Goal: Task Accomplishment & Management: Manage account settings

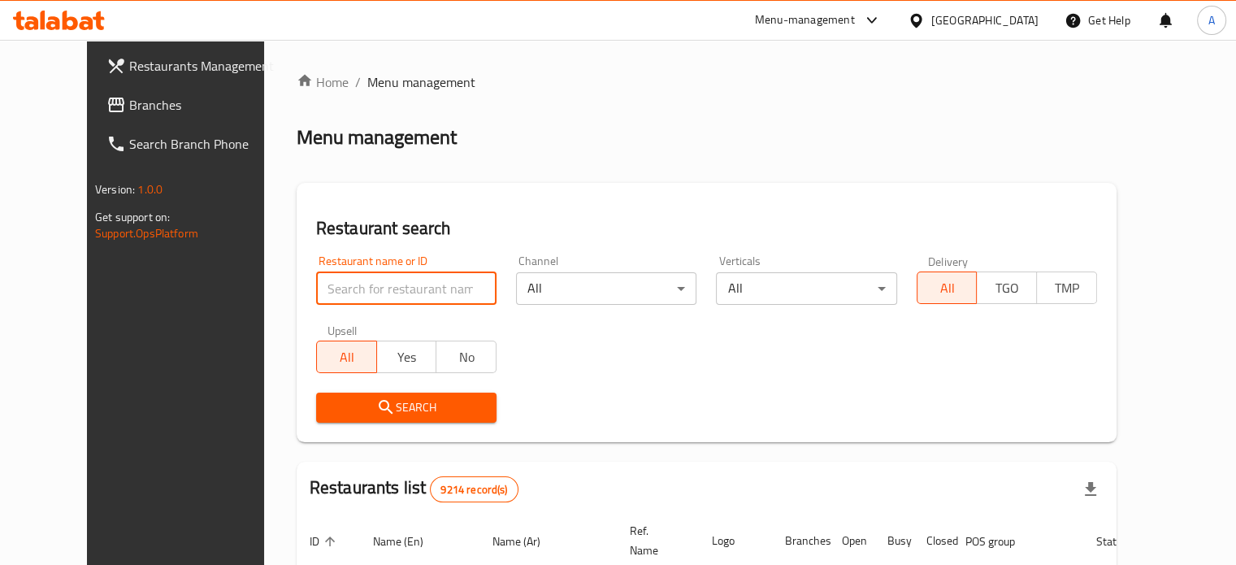
click at [419, 275] on input "search" at bounding box center [406, 288] width 180 height 33
type input "Tasty Tea"
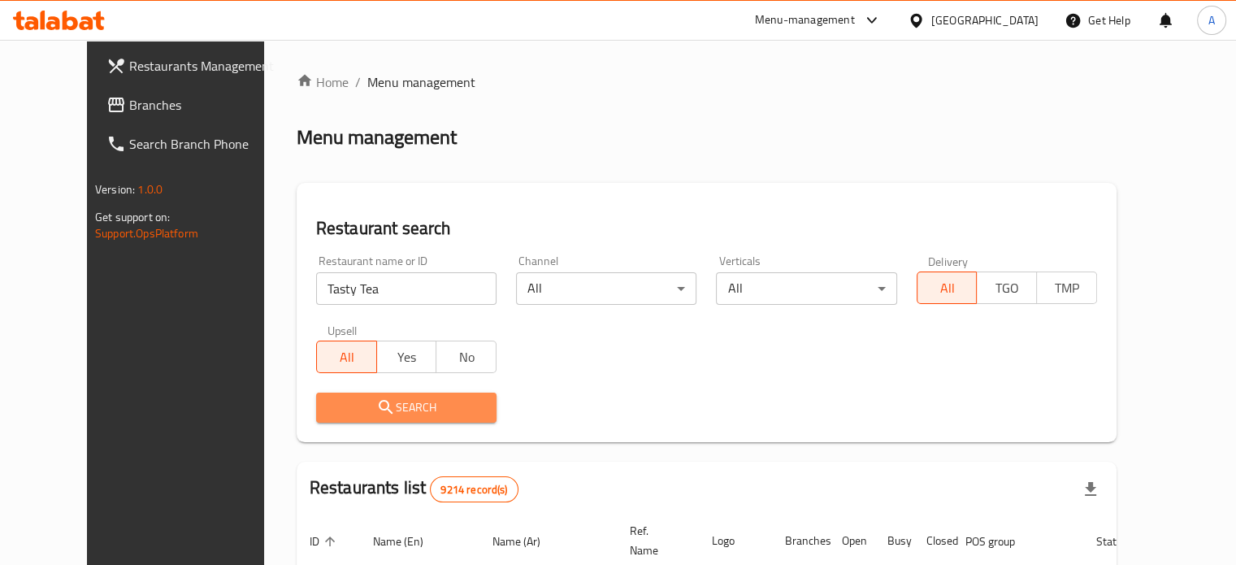
click at [379, 407] on span "Search" at bounding box center [406, 407] width 154 height 20
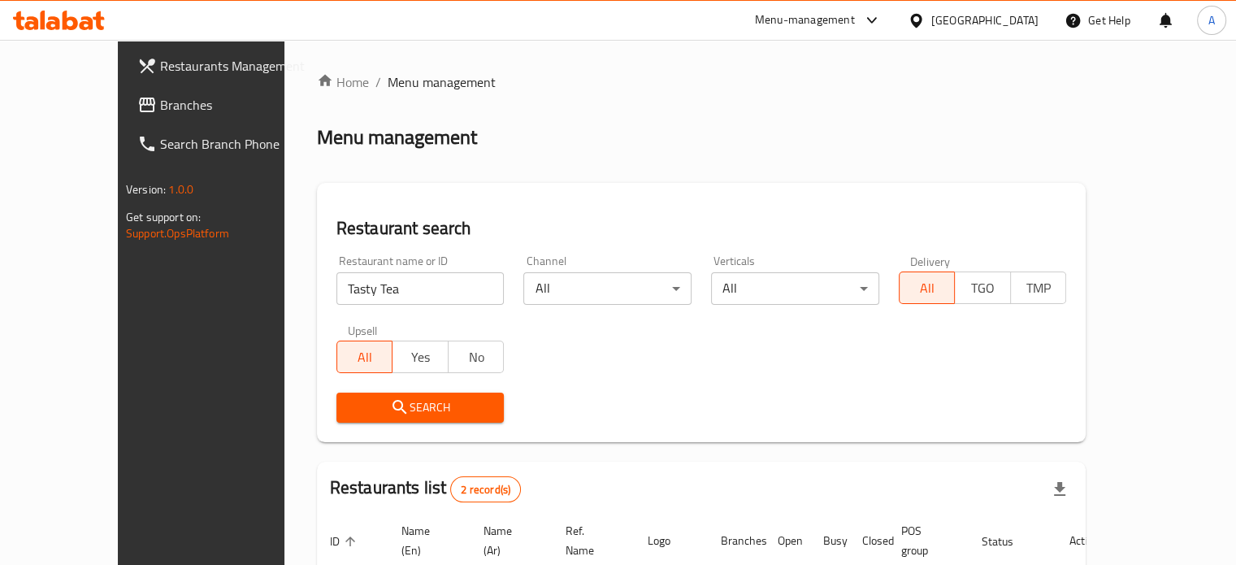
scroll to position [184, 0]
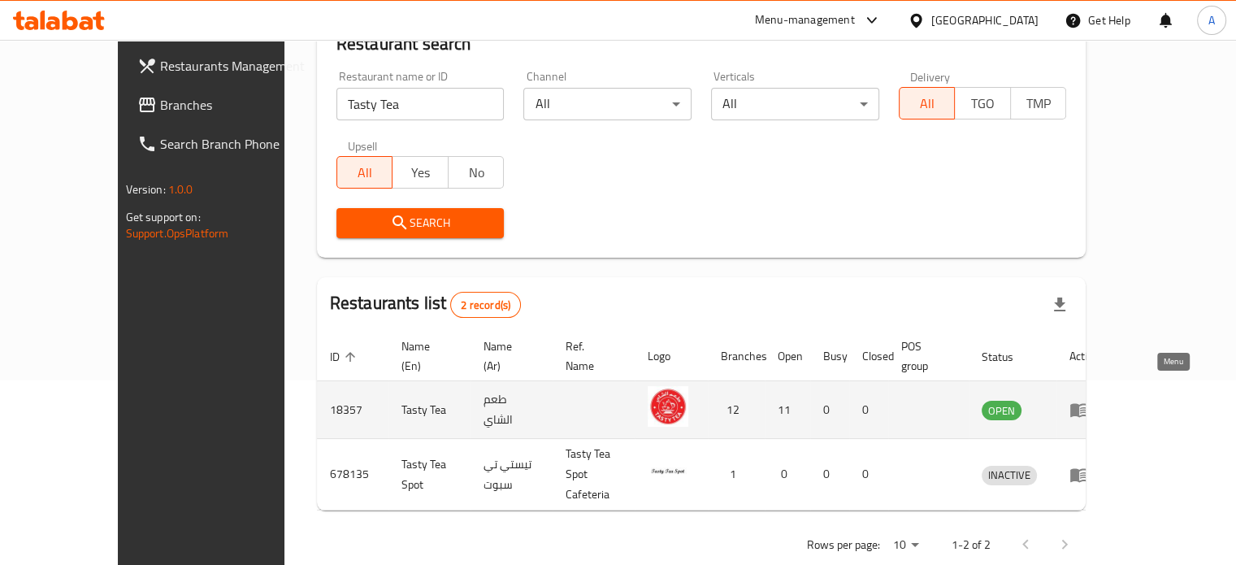
click at [1088, 404] on icon "enhanced table" at bounding box center [1079, 411] width 18 height 14
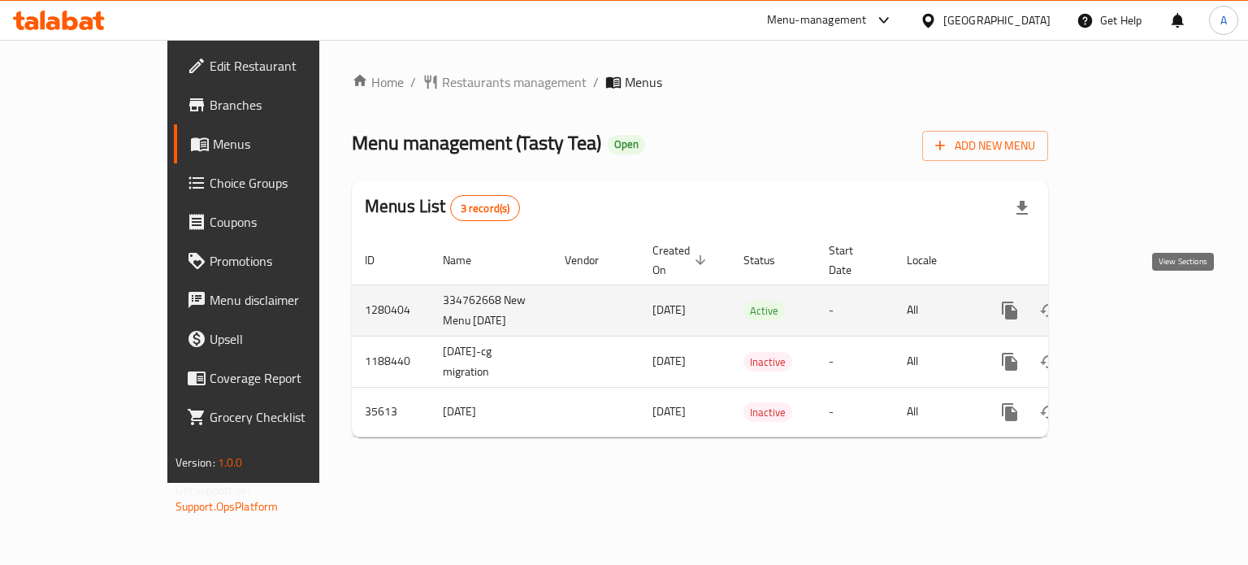
click at [1137, 309] on icon "enhanced table" at bounding box center [1127, 311] width 20 height 20
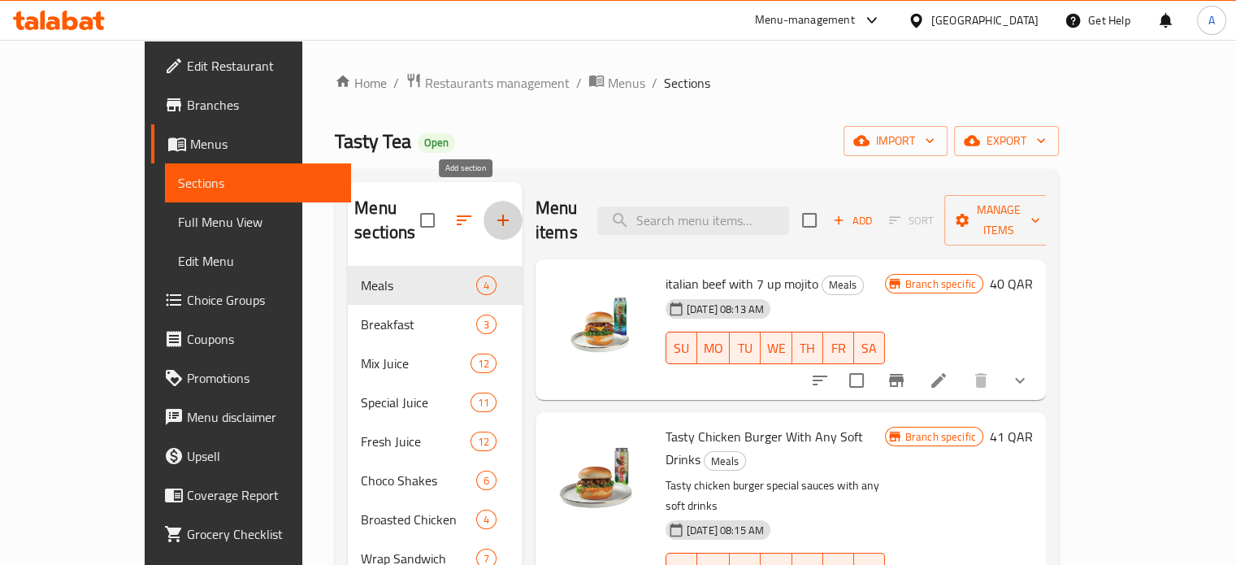
click at [493, 210] on icon "button" at bounding box center [503, 220] width 20 height 20
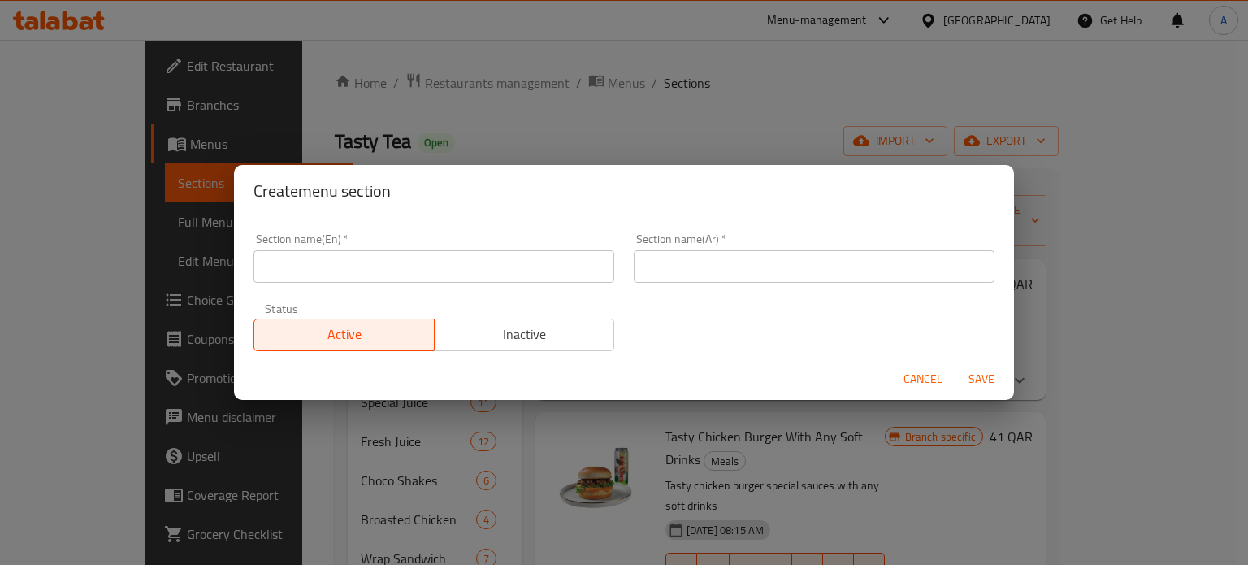
click at [405, 257] on input "text" at bounding box center [434, 266] width 361 height 33
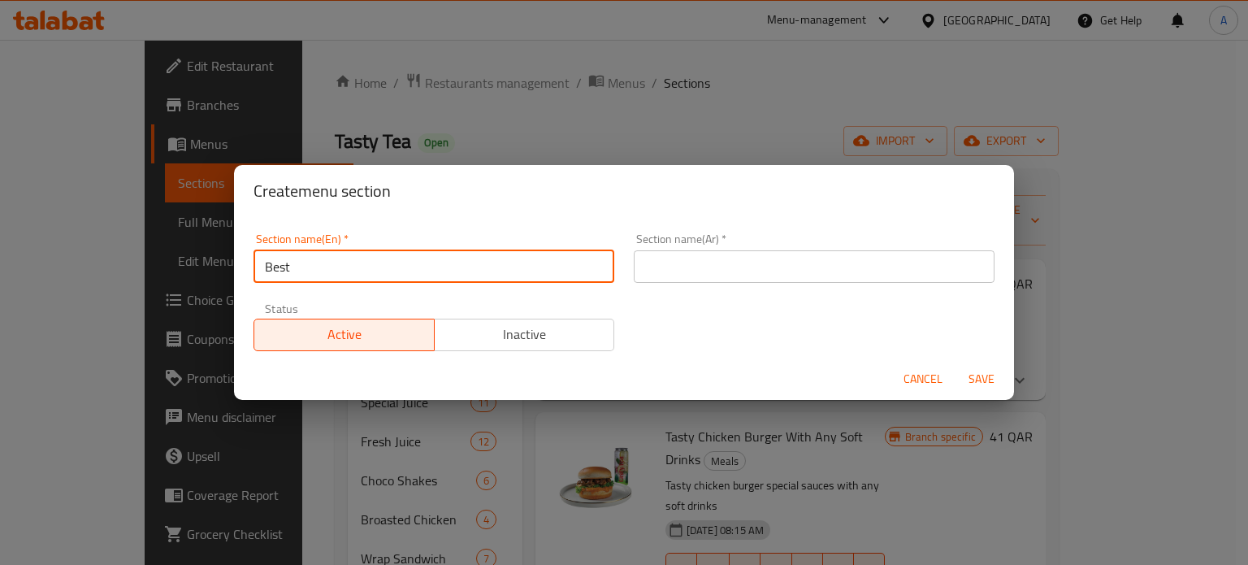
type input "Best Seller"
click at [712, 259] on input "text" at bounding box center [814, 266] width 361 height 33
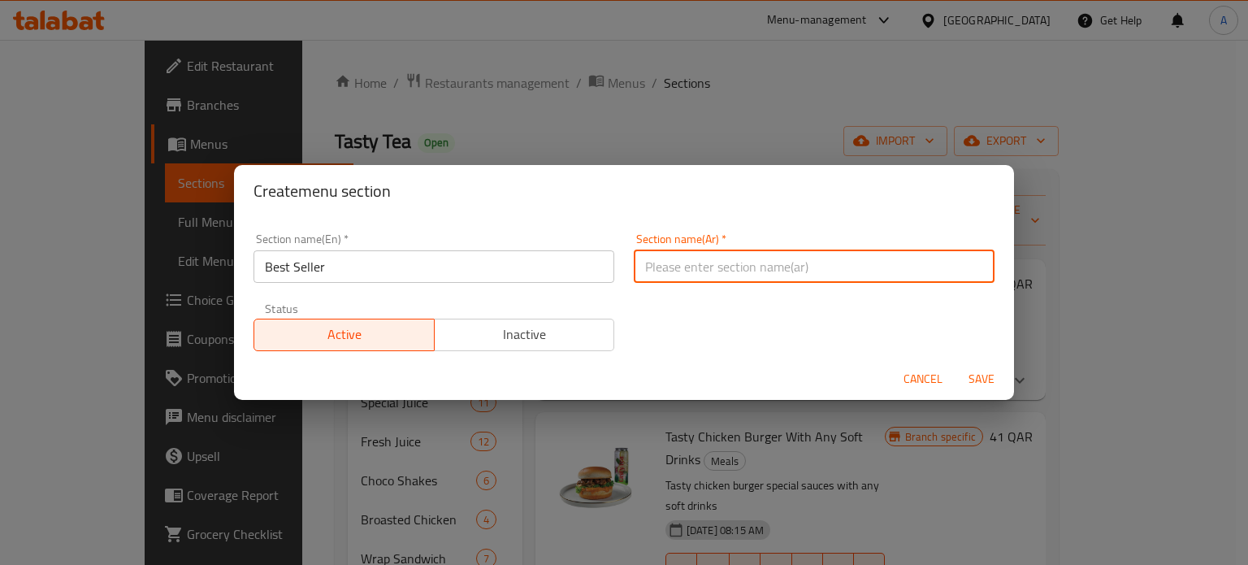
paste input "الأكثر مبيعًا"
type input "الأكثر مبيعًا"
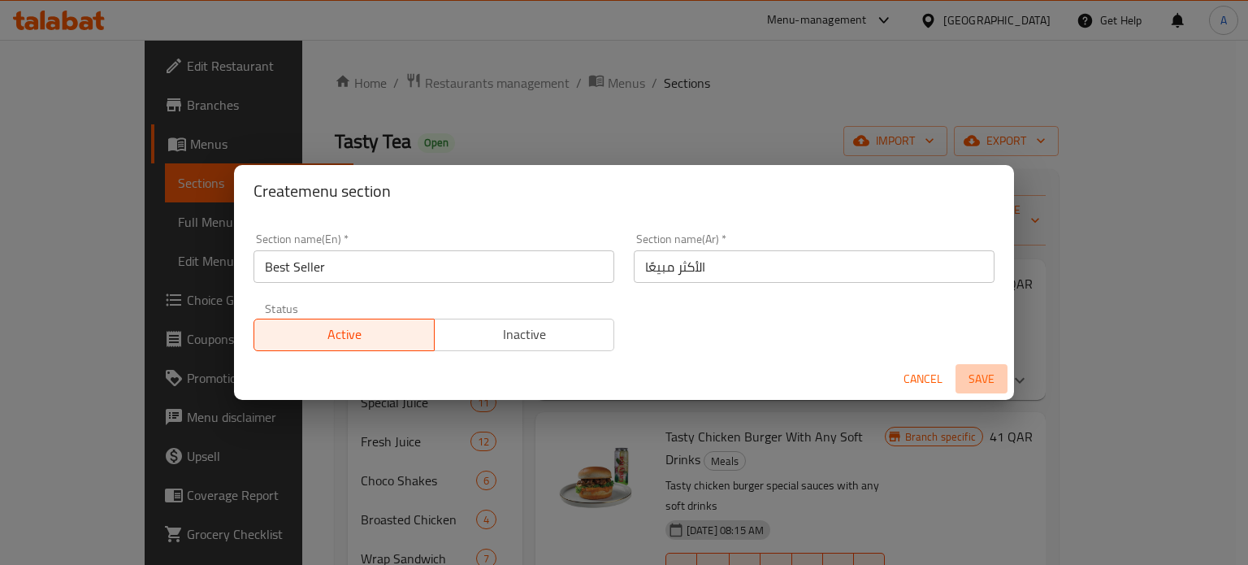
click at [990, 378] on span "Save" at bounding box center [981, 379] width 39 height 20
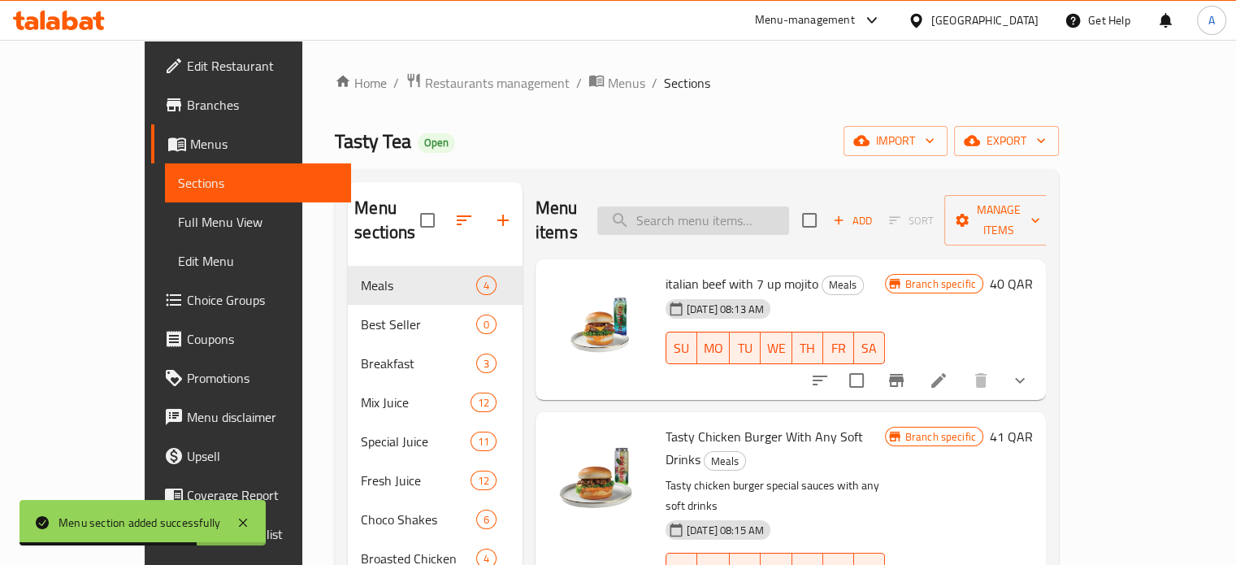
click at [709, 214] on input "search" at bounding box center [693, 220] width 192 height 28
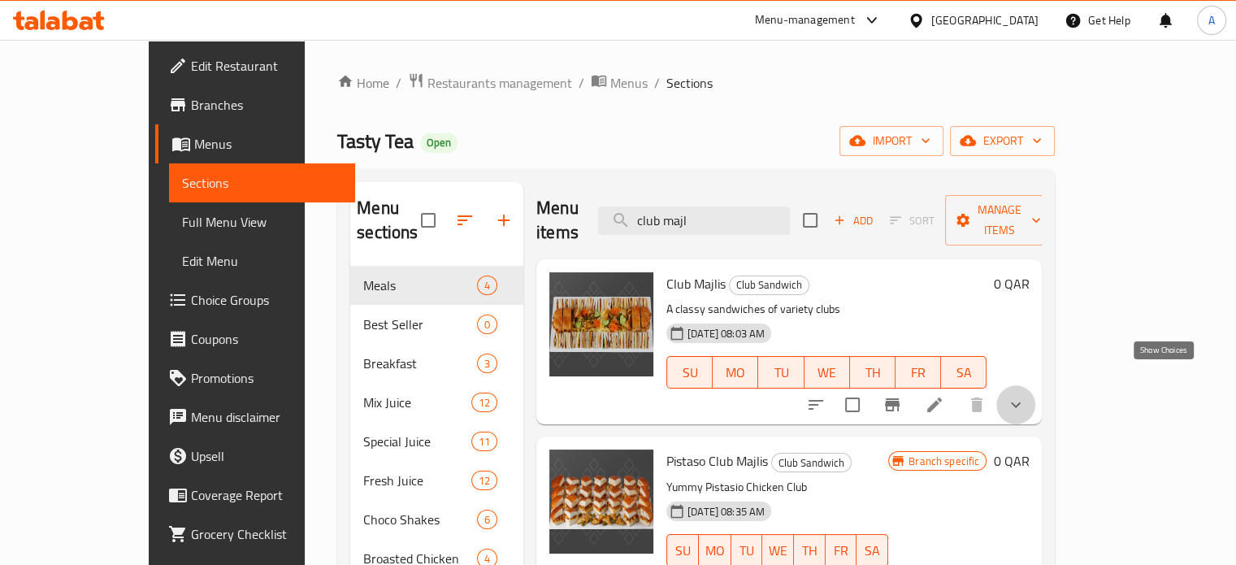
click at [1025, 395] on icon "show more" at bounding box center [1016, 405] width 20 height 20
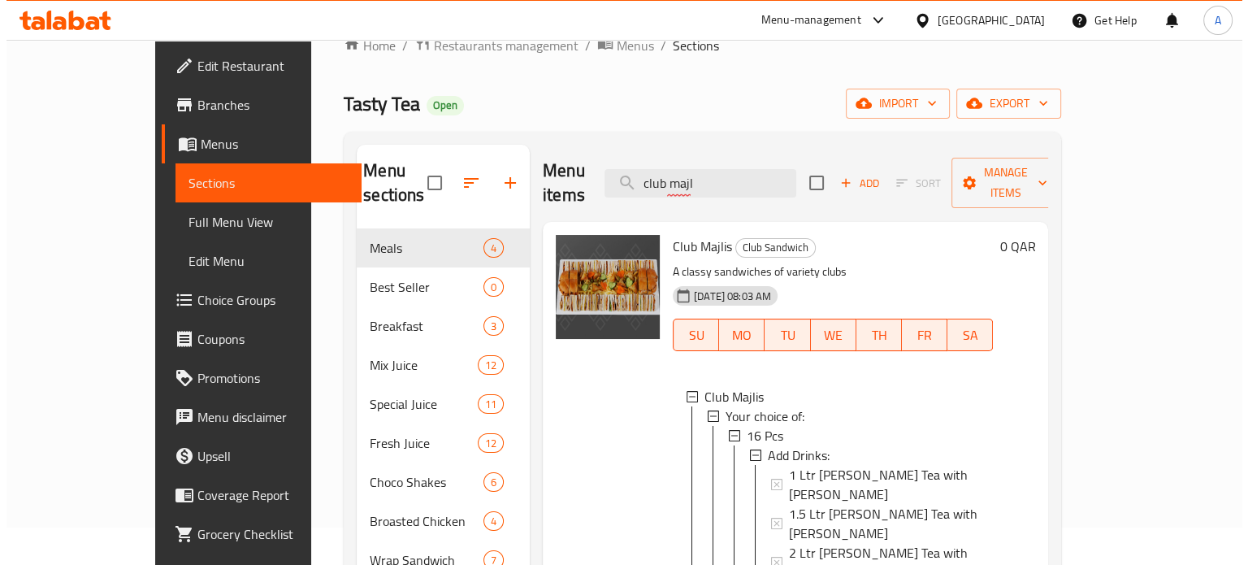
scroll to position [44, 0]
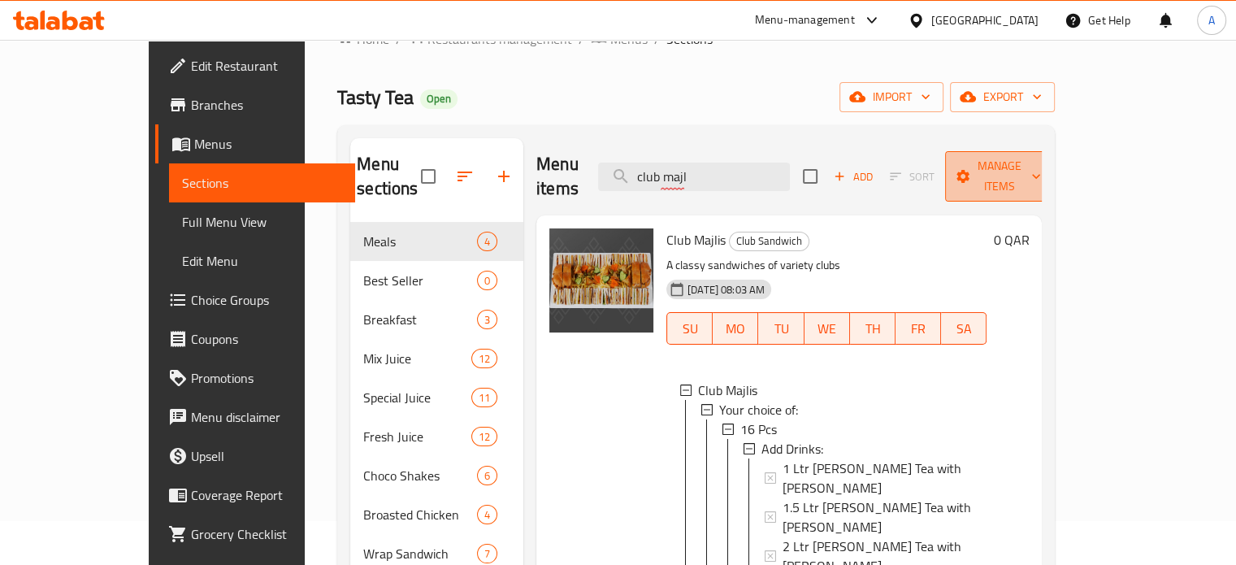
click at [1041, 162] on span "Manage items" at bounding box center [999, 176] width 83 height 41
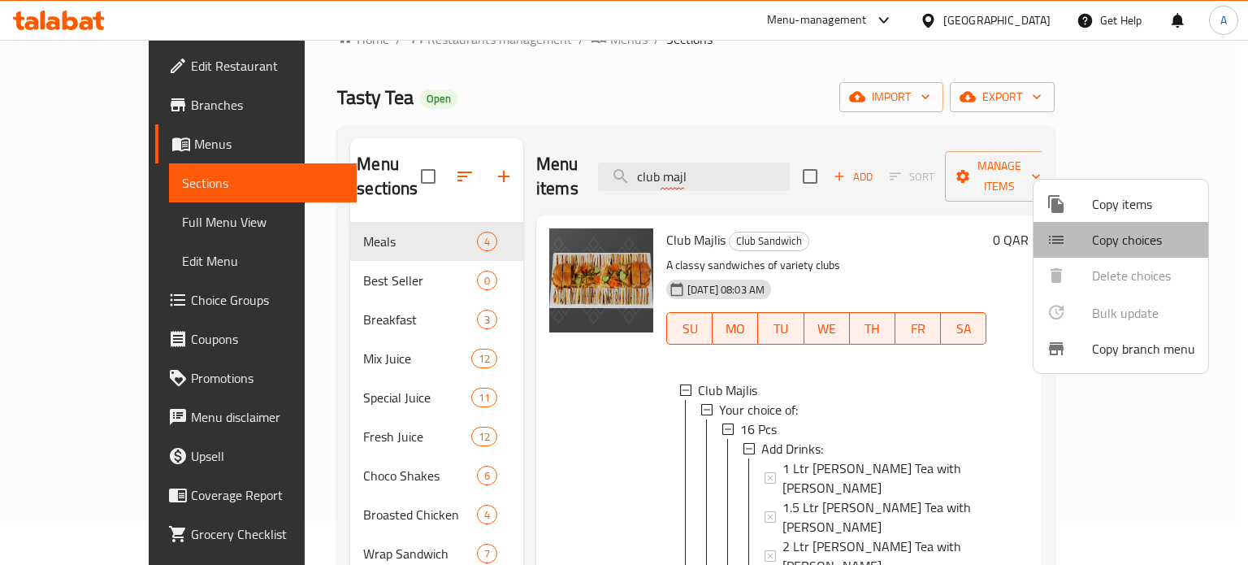
click at [1120, 245] on span "Copy choices" at bounding box center [1143, 240] width 103 height 20
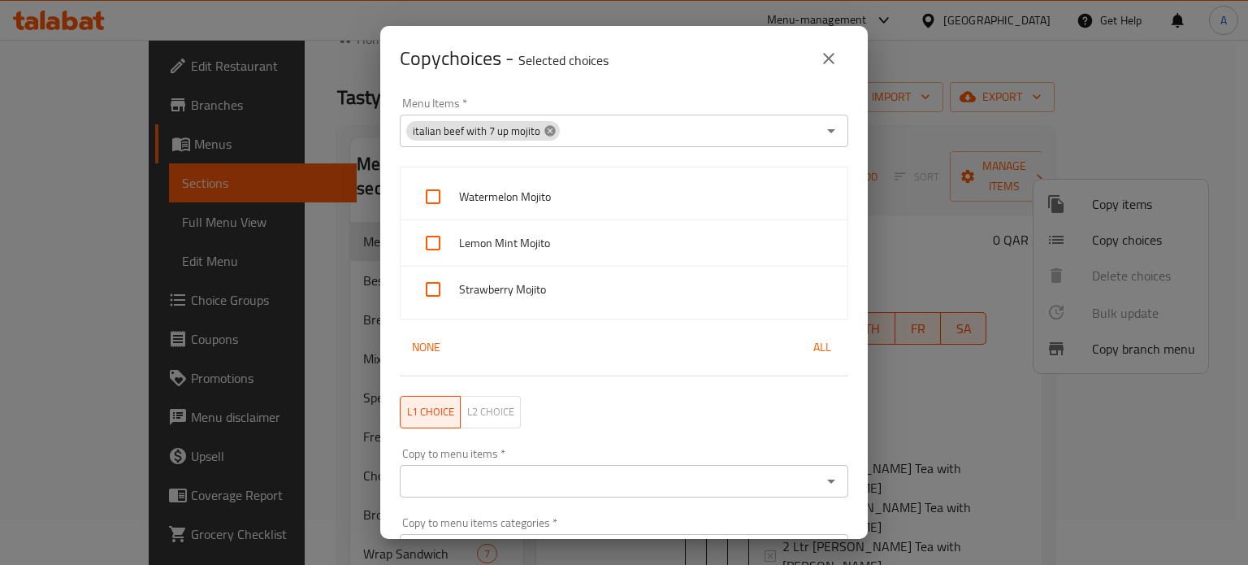
click at [548, 133] on icon at bounding box center [549, 130] width 11 height 11
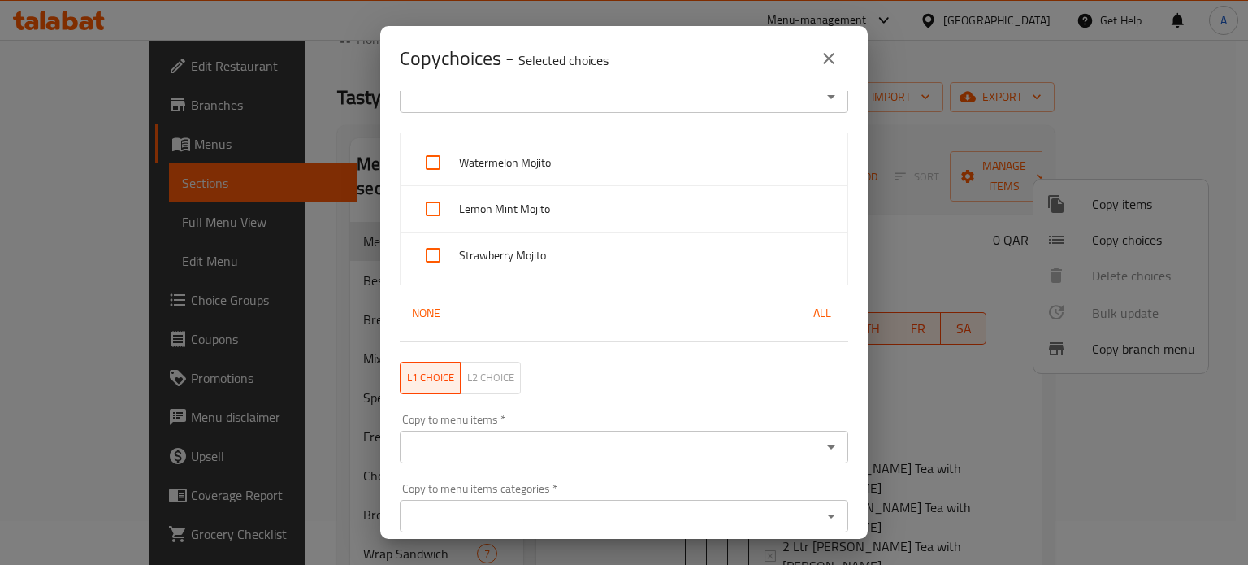
scroll to position [35, 0]
click at [426, 367] on span "L1 choice" at bounding box center [430, 376] width 47 height 19
click at [496, 374] on span "L2 choice" at bounding box center [490, 376] width 47 height 19
click at [439, 373] on span "L1 choice" at bounding box center [430, 376] width 47 height 19
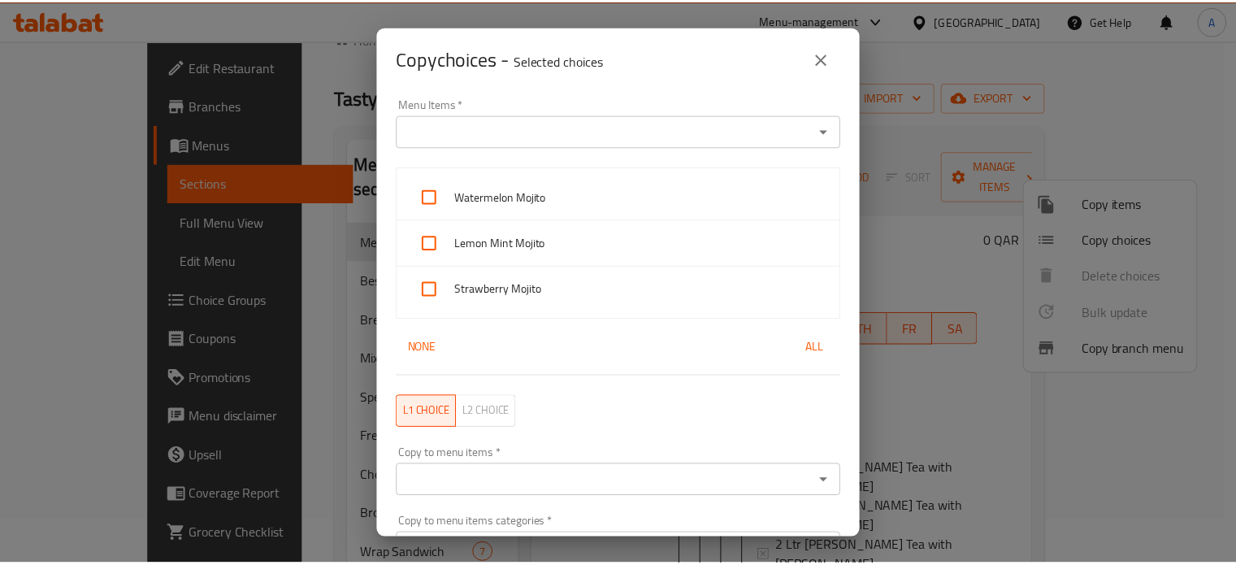
scroll to position [95, 0]
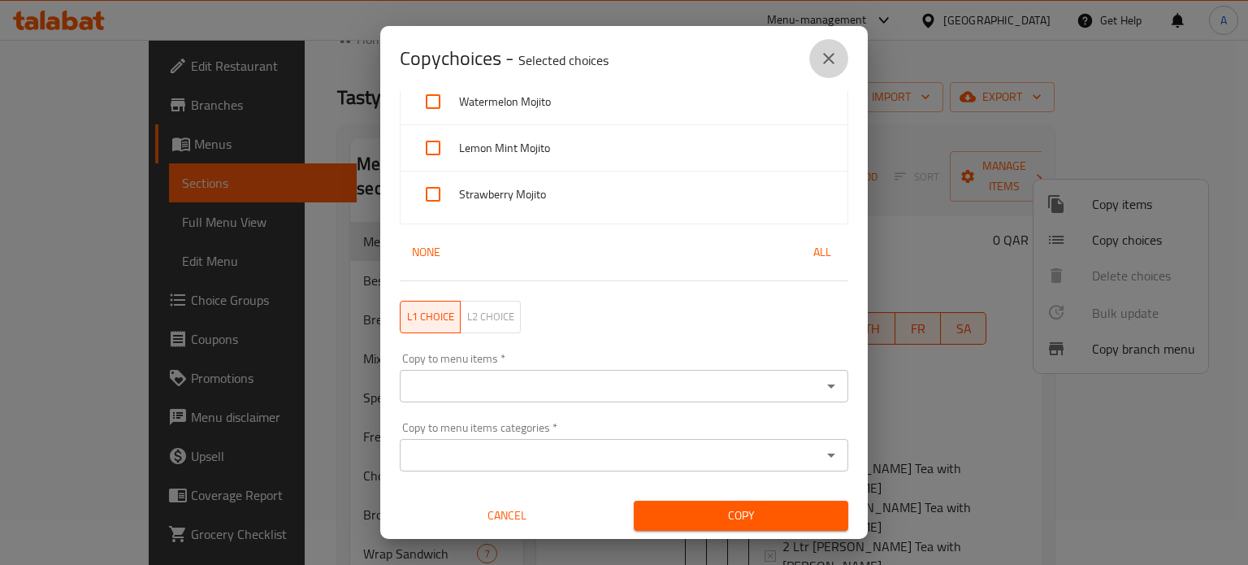
click at [816, 61] on button "close" at bounding box center [828, 58] width 39 height 39
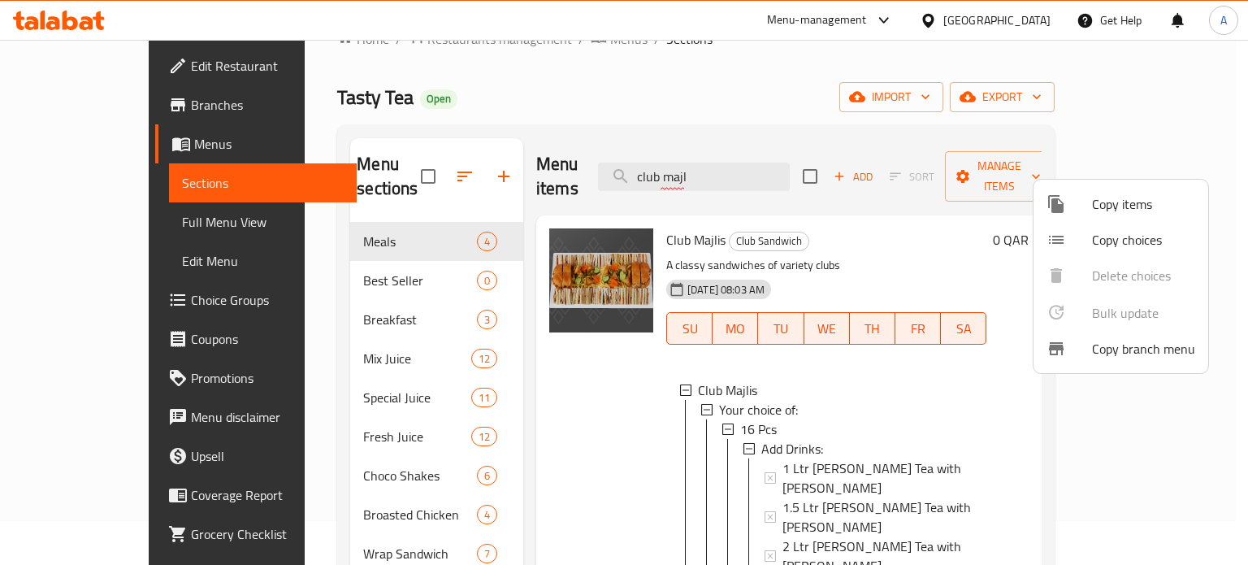
click at [887, 256] on div at bounding box center [624, 282] width 1248 height 565
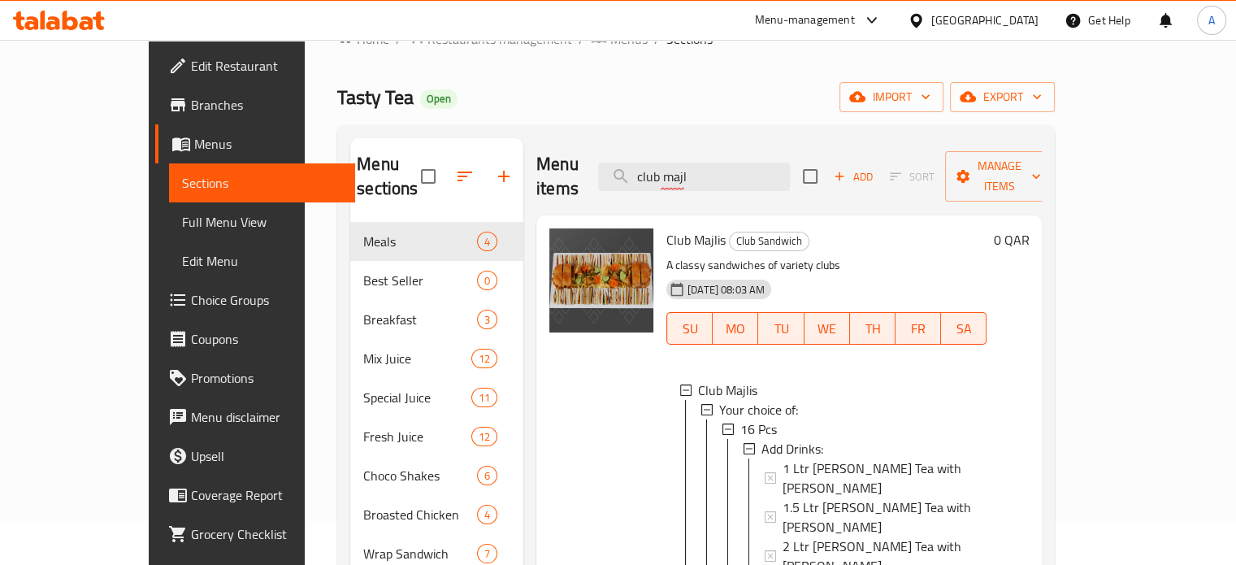
click at [951, 273] on div "[DATE] 08:03 AM SU MO TU WE TH FR SA" at bounding box center [826, 317] width 333 height 88
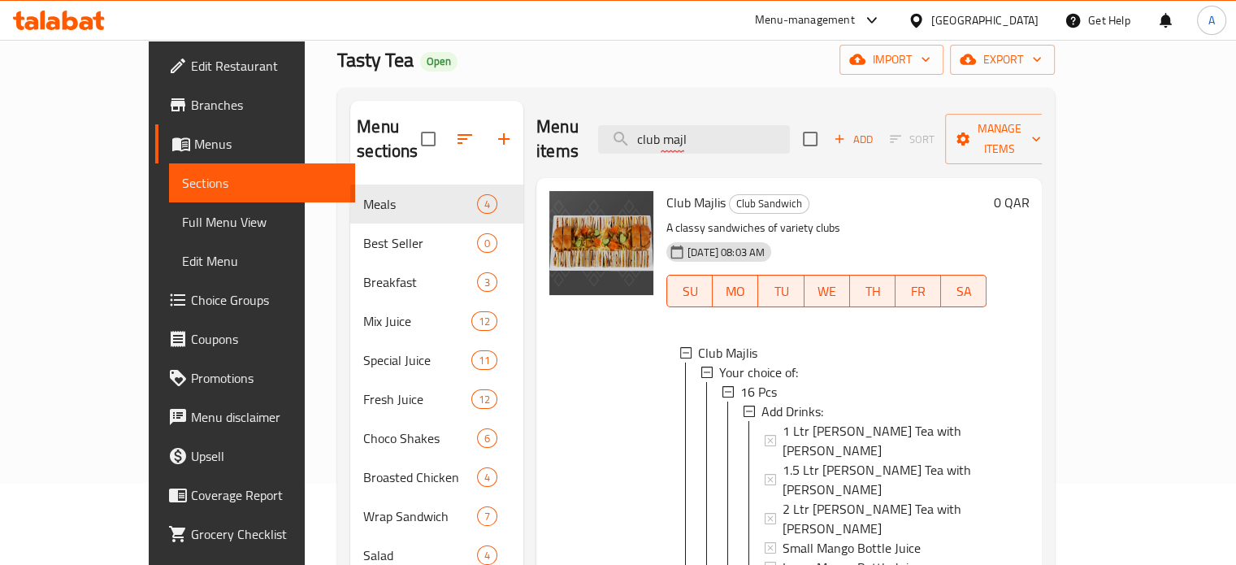
scroll to position [634, 0]
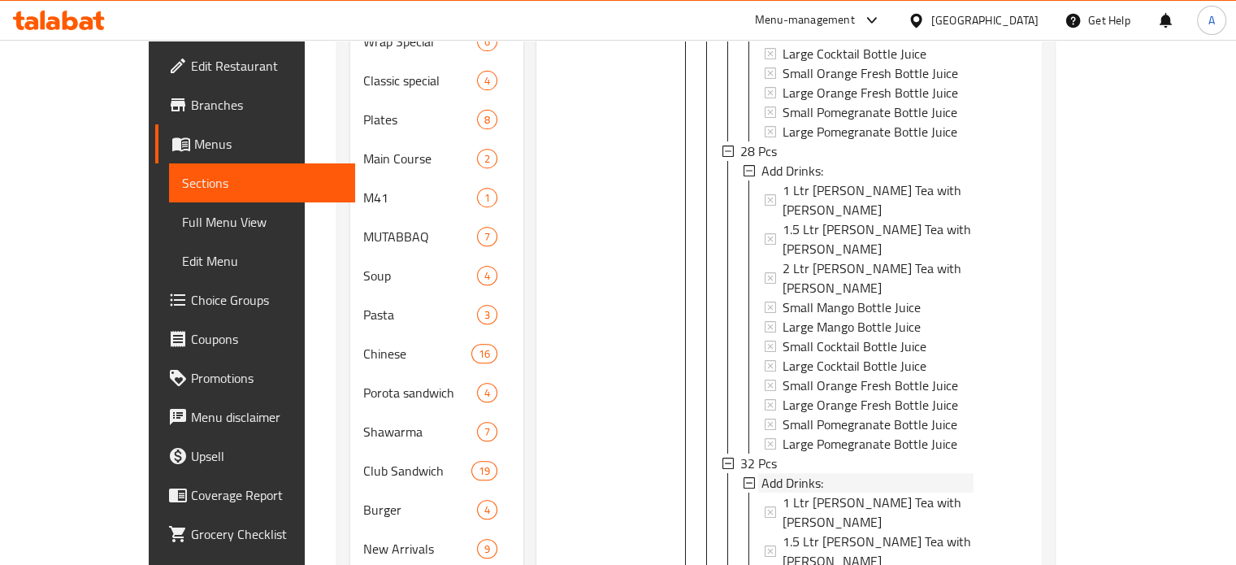
click at [722, 384] on div "16 Pcs Add Drinks: 1 Ltr Karak Tea with Flask 1.5 Ltr Karak Tea with Flask 2 Lt…" at bounding box center [848, 297] width 252 height 936
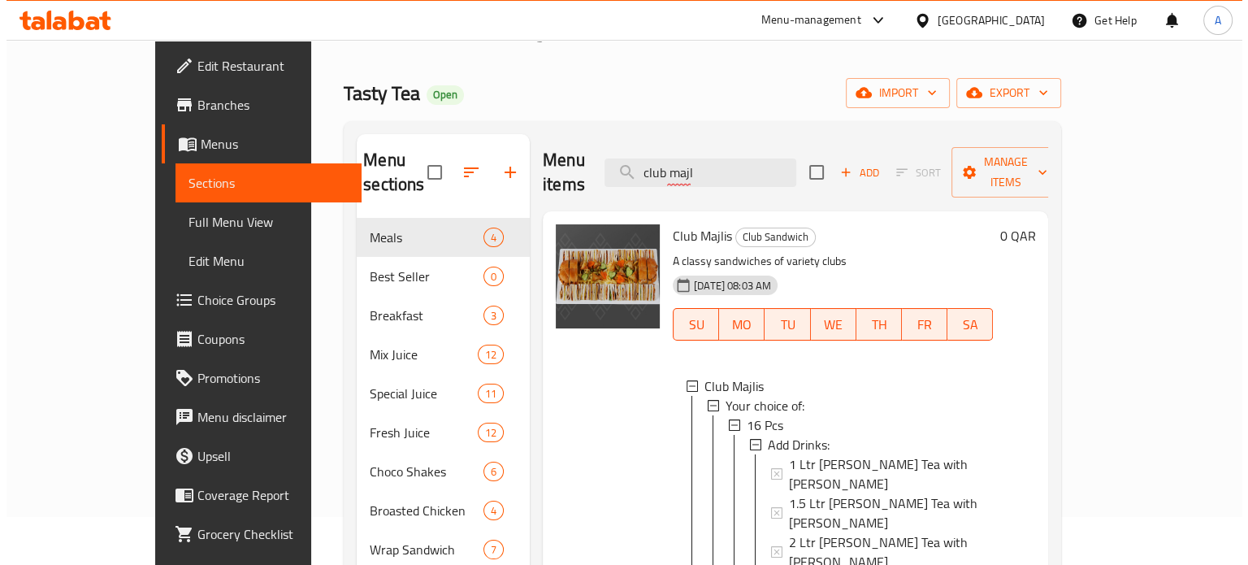
scroll to position [47, 0]
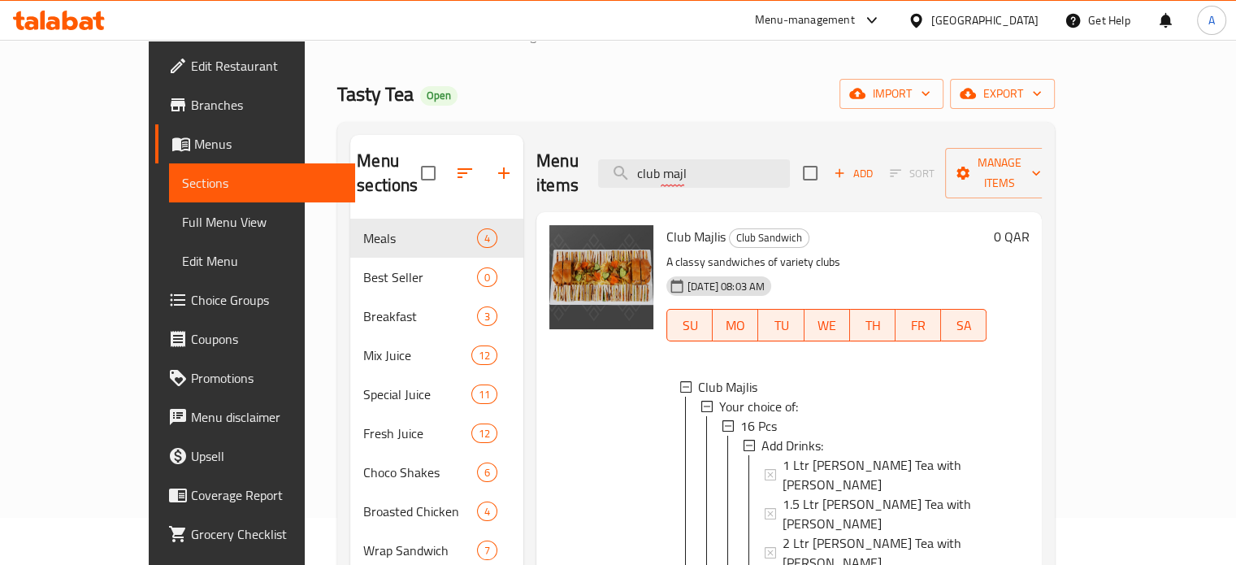
click at [986, 225] on h6 "Club Majlis Club Sandwich" at bounding box center [826, 236] width 320 height 23
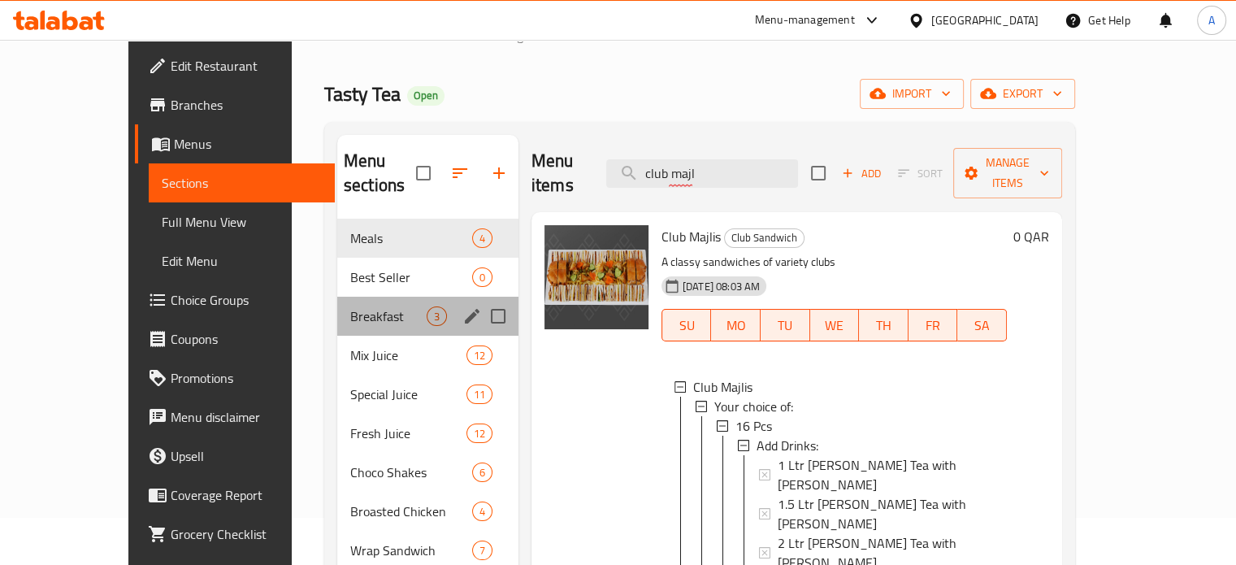
click at [359, 297] on div "Breakfast 3" at bounding box center [427, 316] width 181 height 39
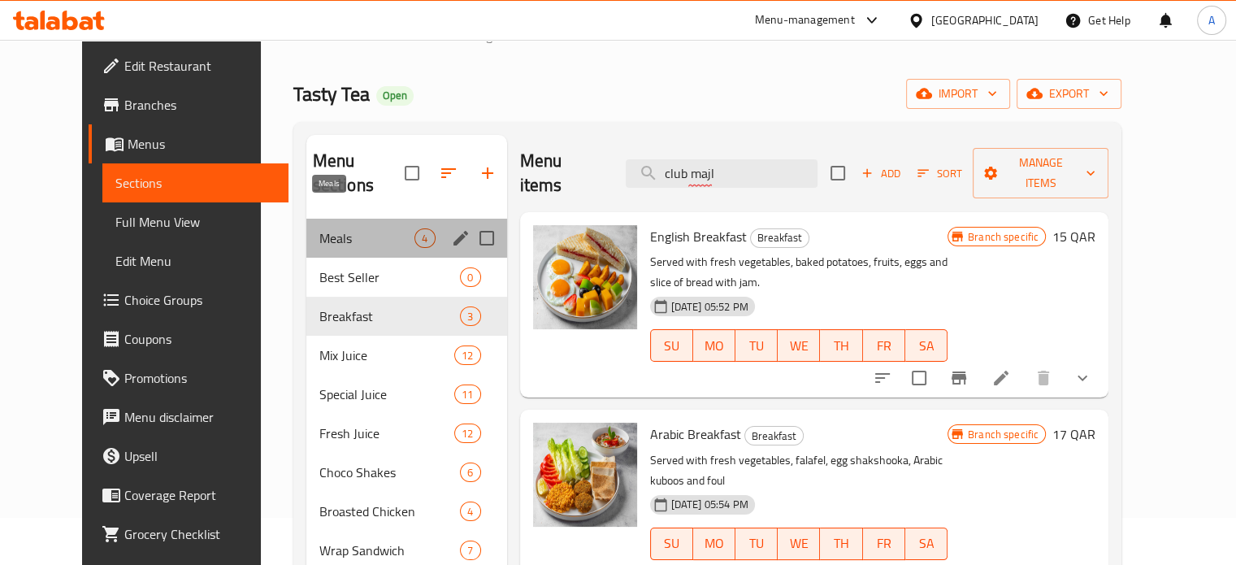
click at [345, 228] on span "Meals" at bounding box center [367, 238] width 96 height 20
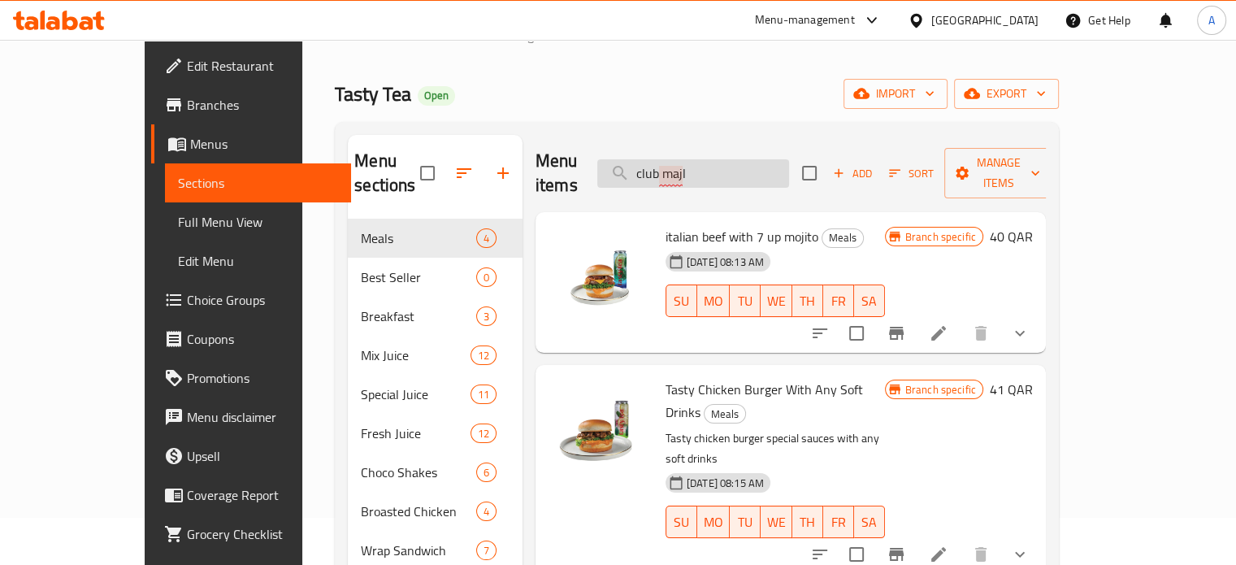
click at [759, 159] on input "club majl" at bounding box center [693, 173] width 192 height 28
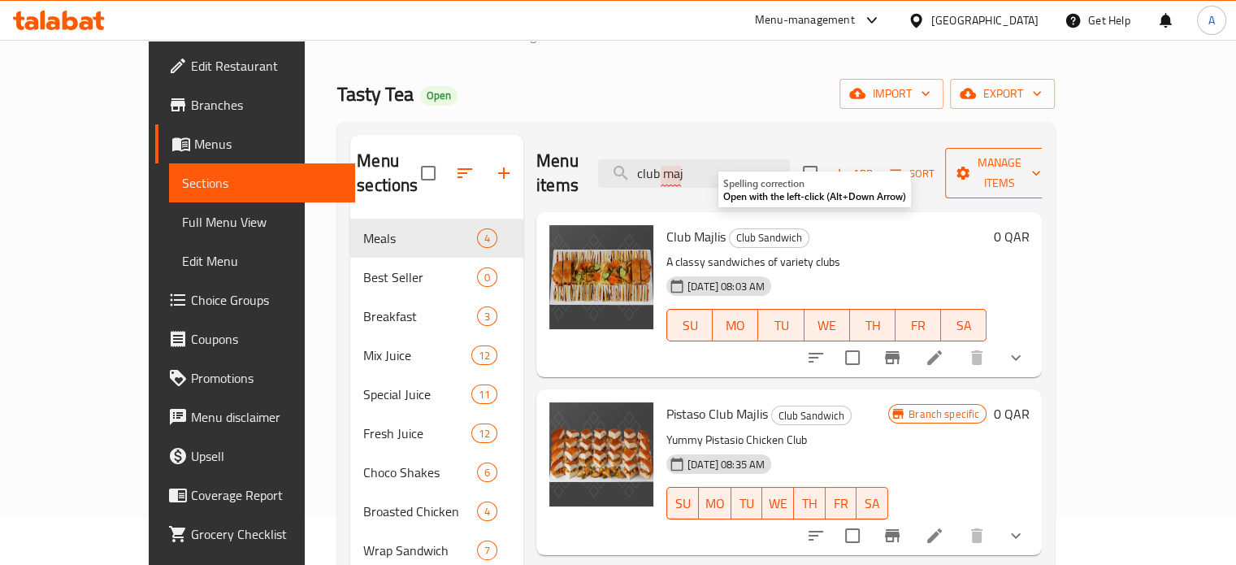
type input "club maj"
click at [1041, 162] on span "Manage items" at bounding box center [999, 173] width 83 height 41
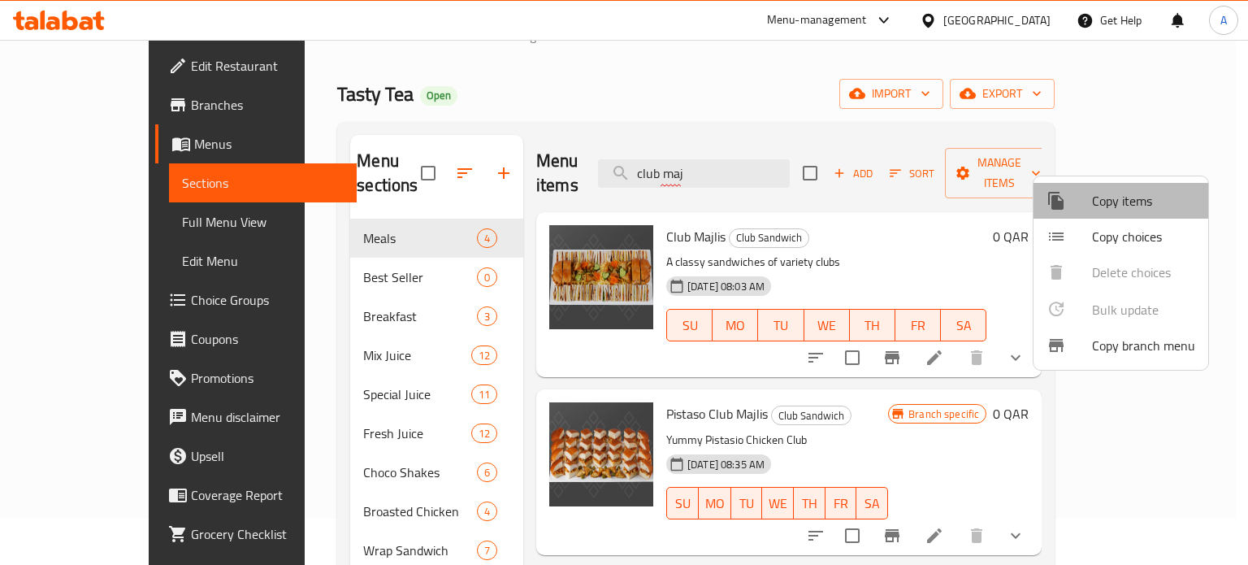
click at [1115, 200] on span "Copy items" at bounding box center [1143, 201] width 103 height 20
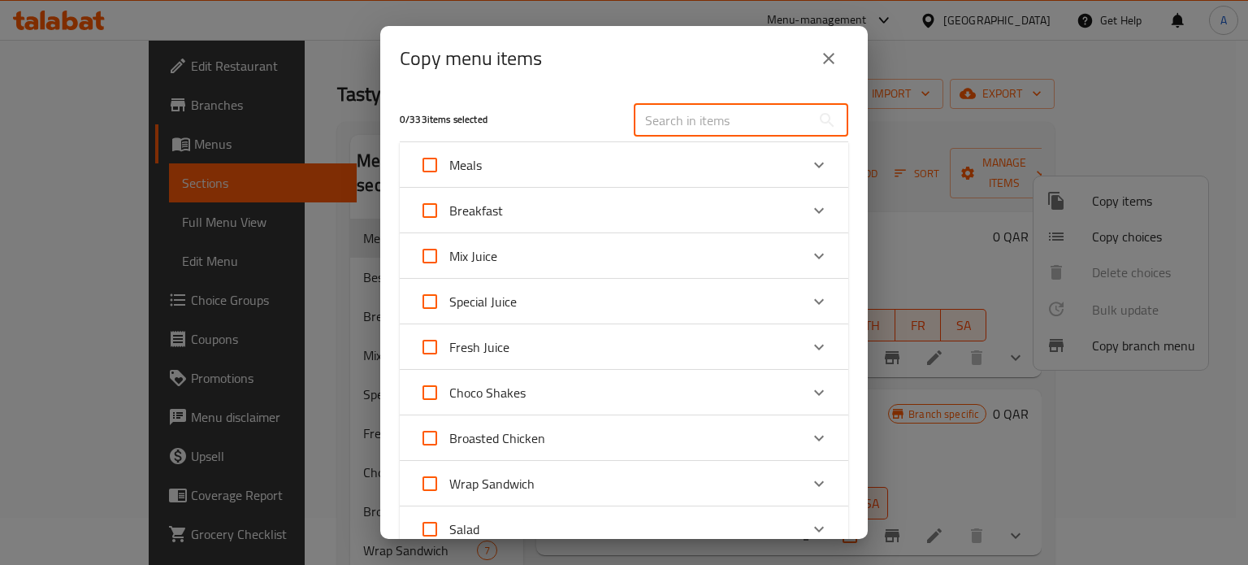
click at [673, 115] on input "text" at bounding box center [722, 120] width 177 height 33
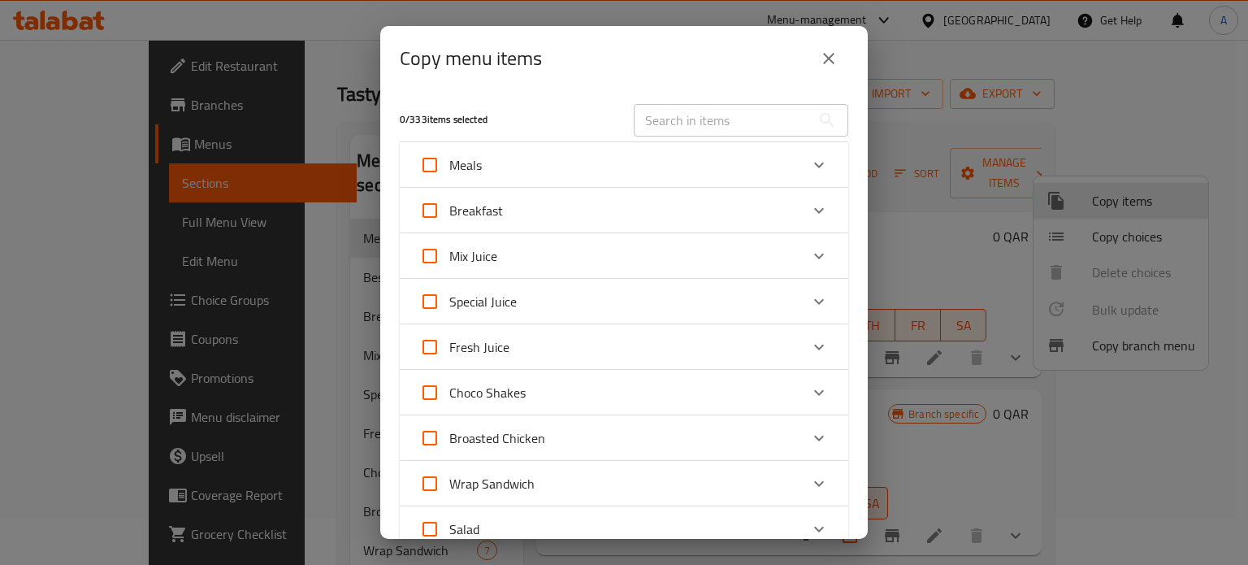
click at [676, 119] on input "text" at bounding box center [722, 120] width 177 height 33
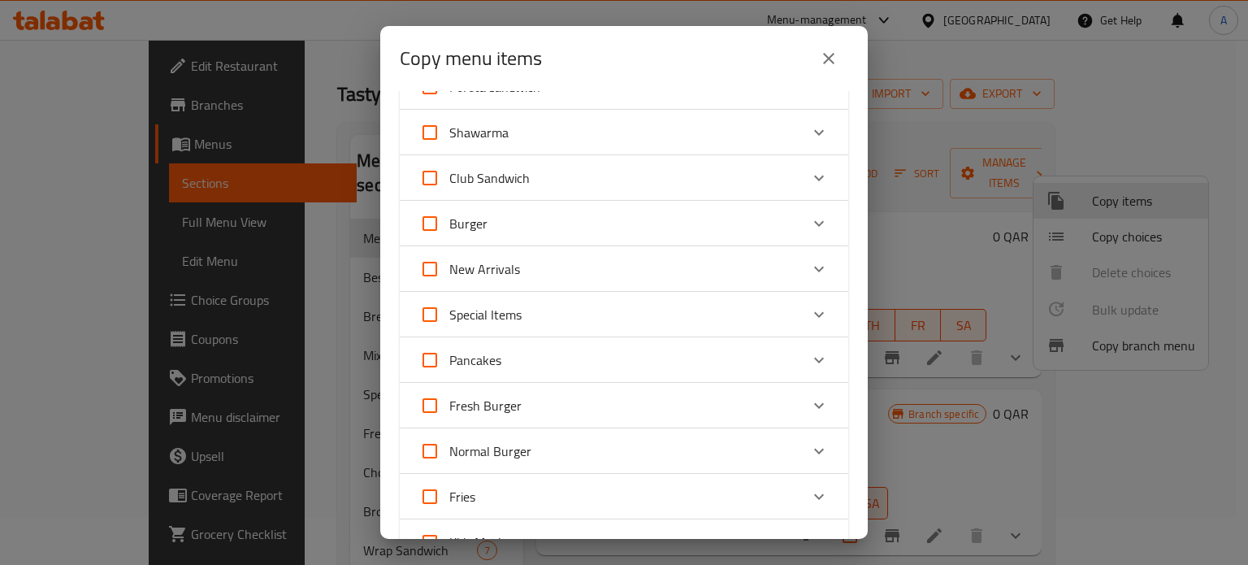
scroll to position [865, 0]
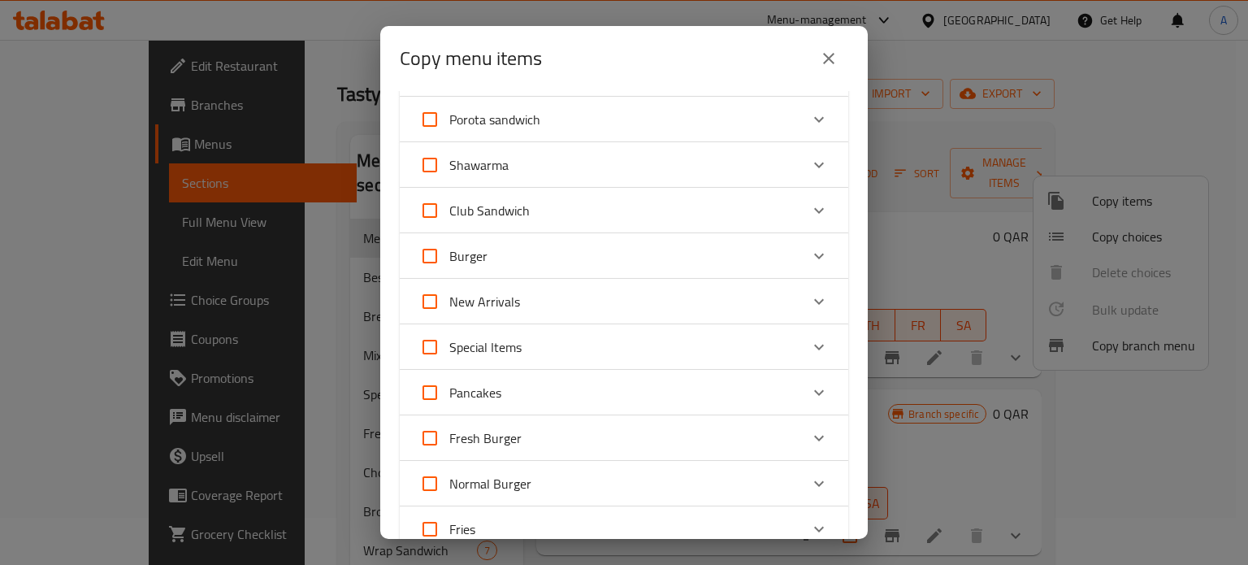
click at [684, 210] on div "Club Sandwich" at bounding box center [609, 210] width 380 height 39
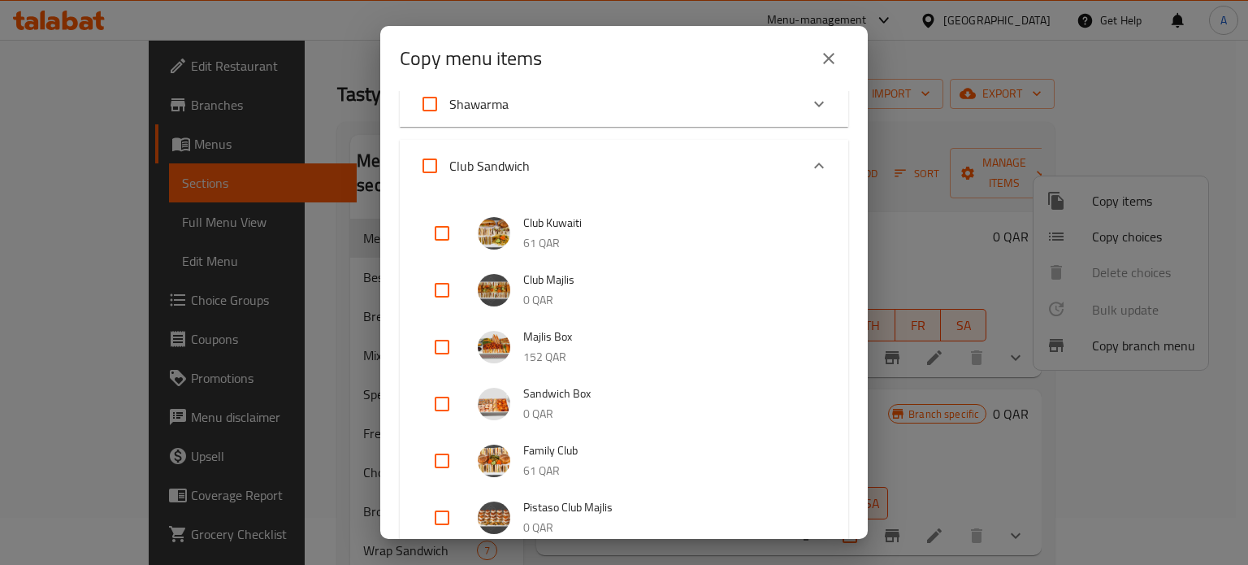
scroll to position [970, 0]
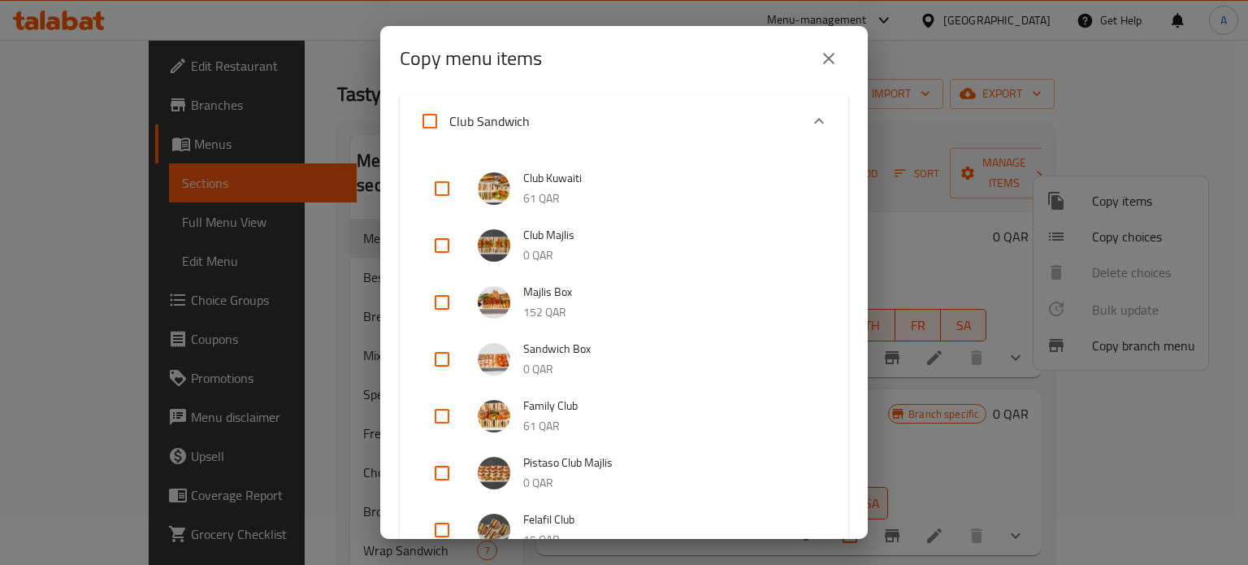
click at [441, 244] on input "checkbox" at bounding box center [442, 245] width 39 height 39
checkbox input "true"
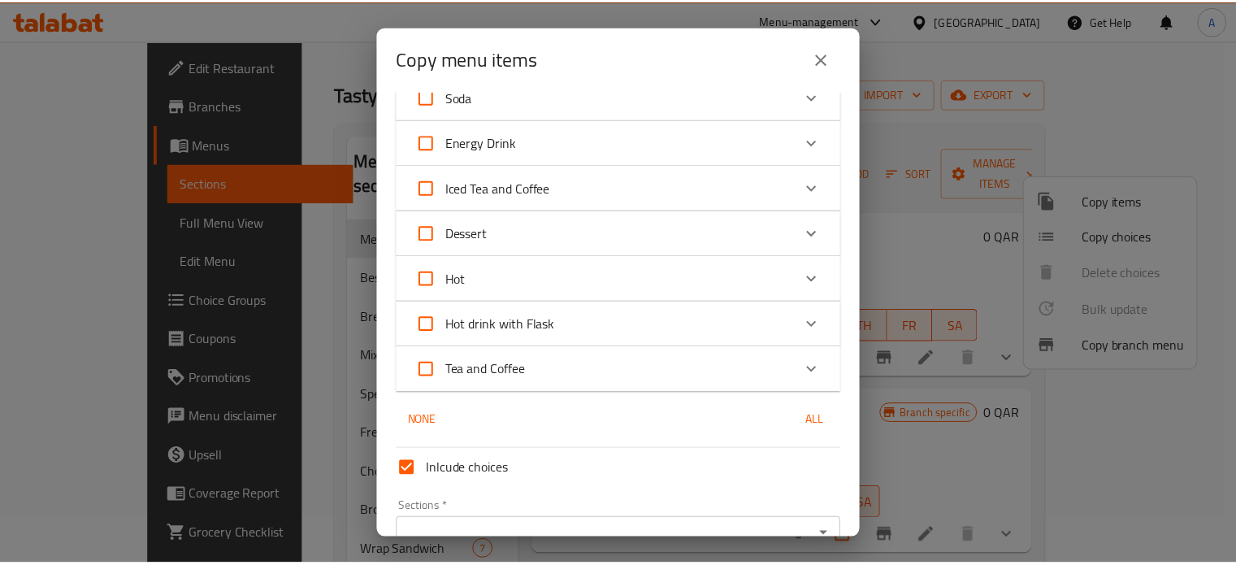
scroll to position [3036, 0]
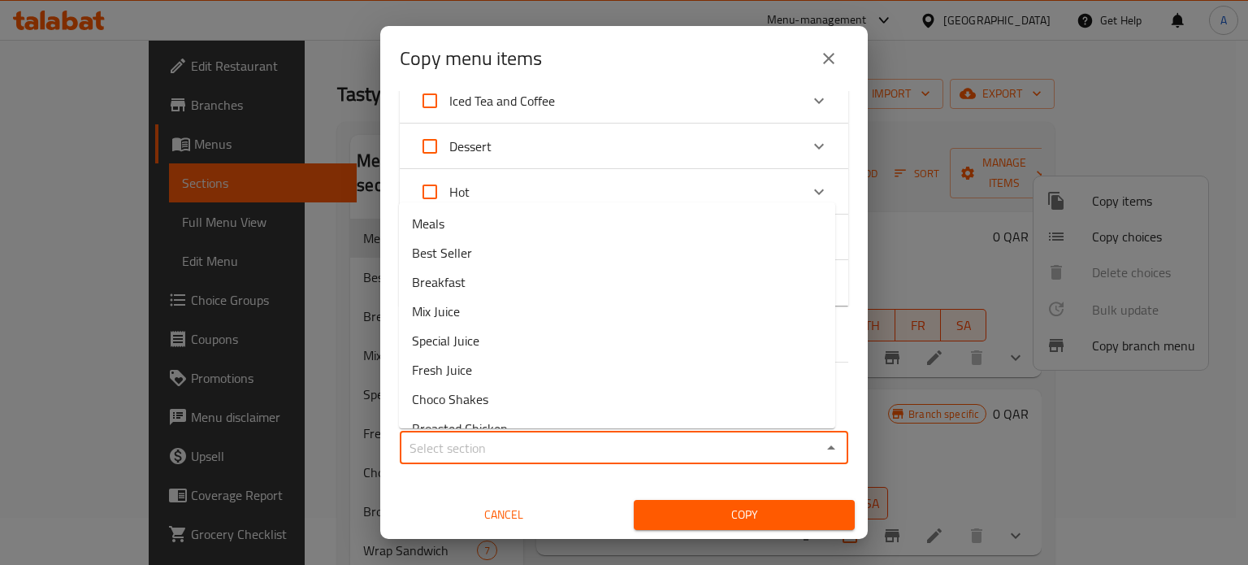
click at [488, 444] on input "Sections   *" at bounding box center [611, 447] width 412 height 23
click at [469, 254] on span "Best Seller" at bounding box center [442, 253] width 60 height 20
type input "Best Seller"
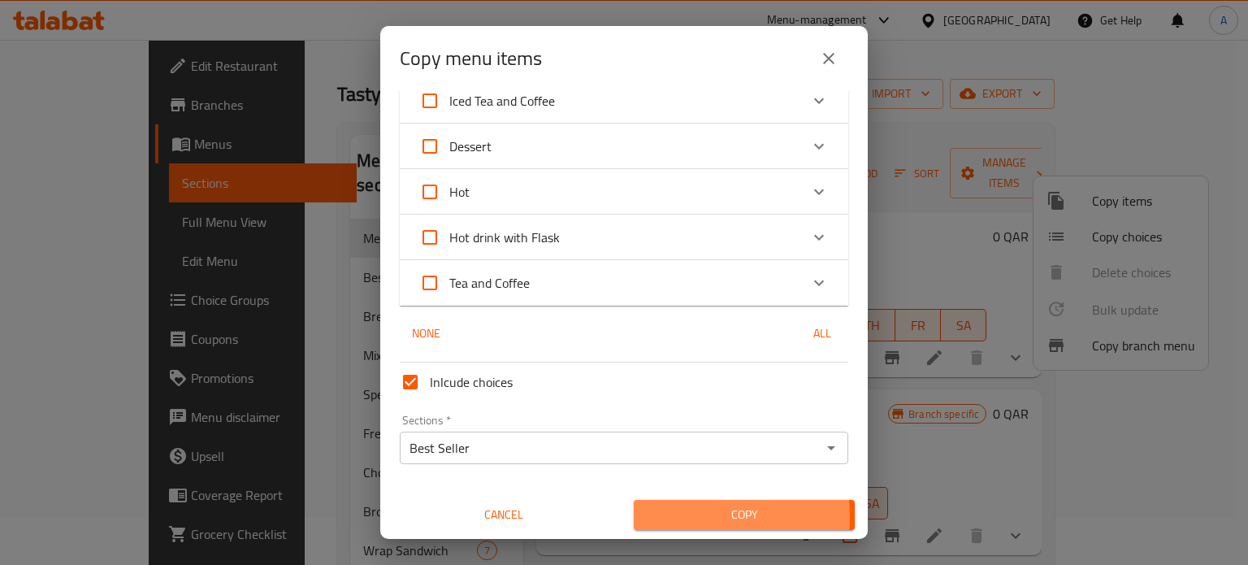
click at [683, 517] on span "Copy" at bounding box center [744, 515] width 195 height 20
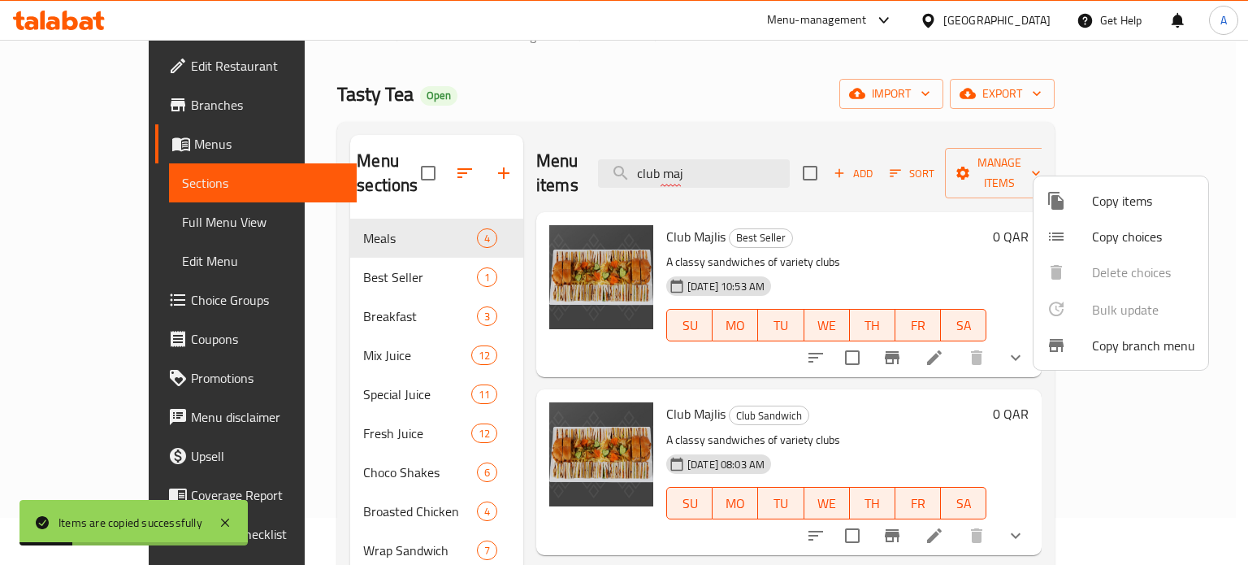
click at [763, 158] on div at bounding box center [624, 282] width 1248 height 565
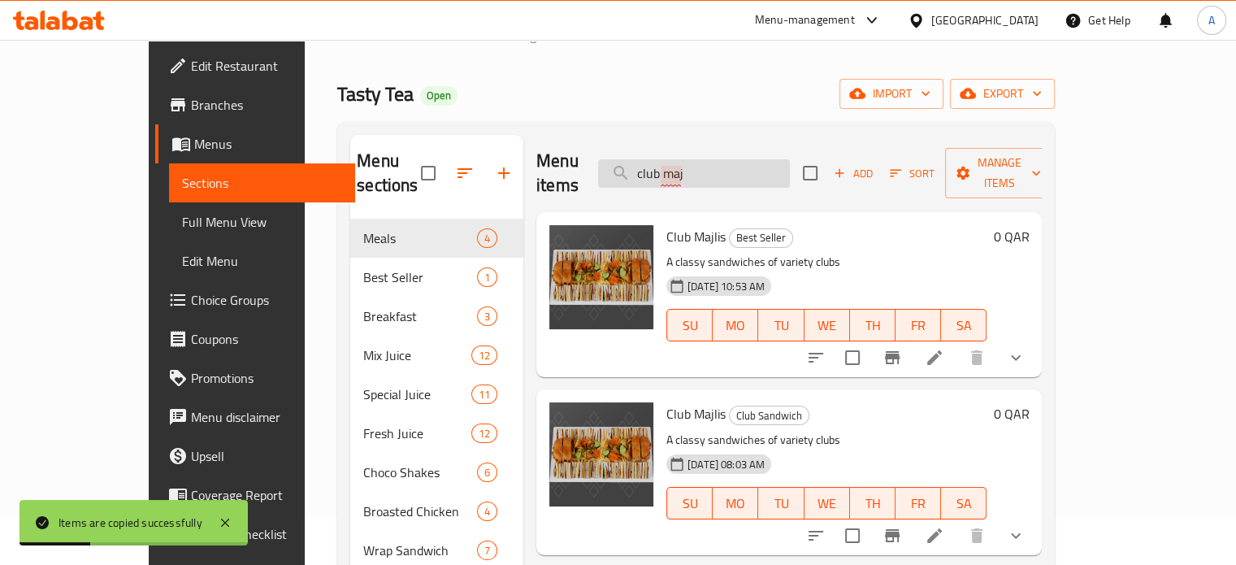
click at [756, 159] on input "club maj" at bounding box center [694, 173] width 192 height 28
type input "c"
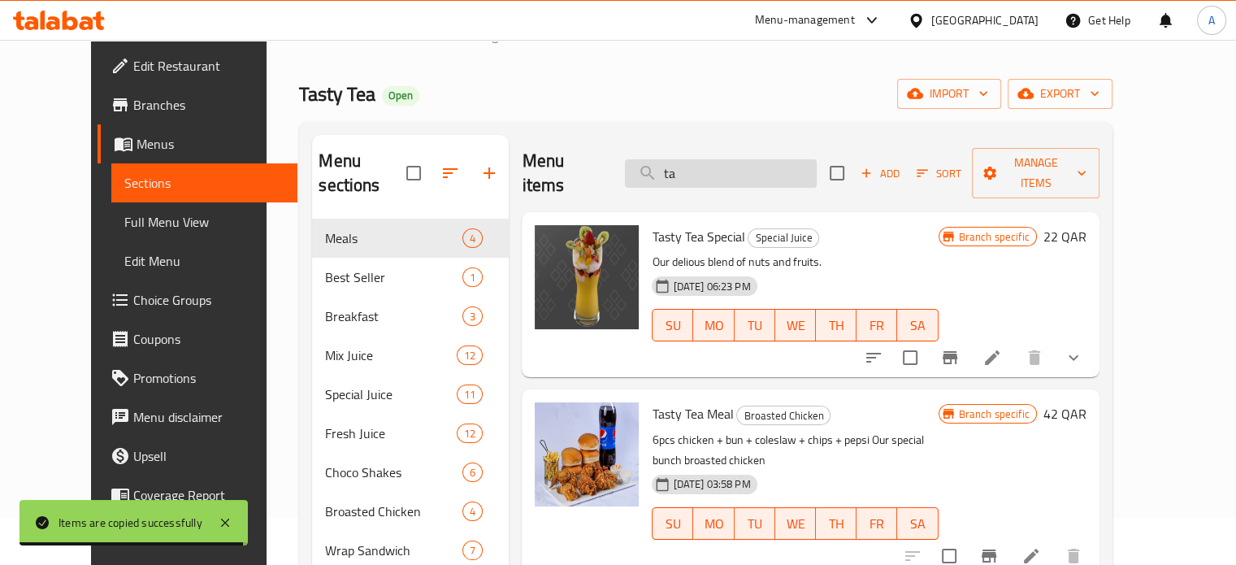
type input "t"
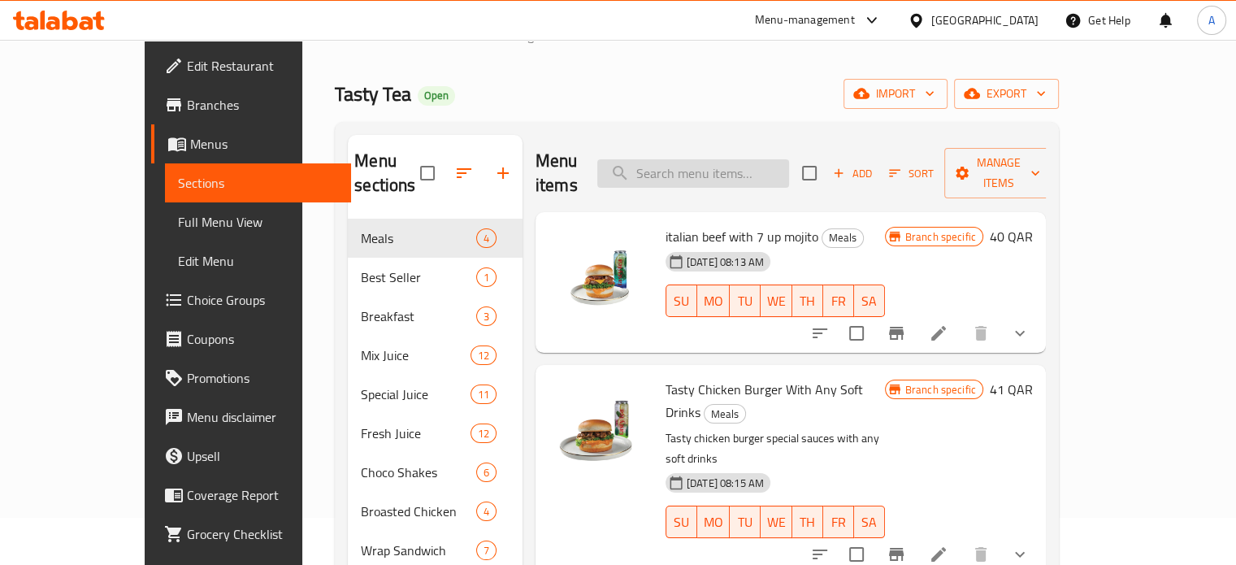
type input "l"
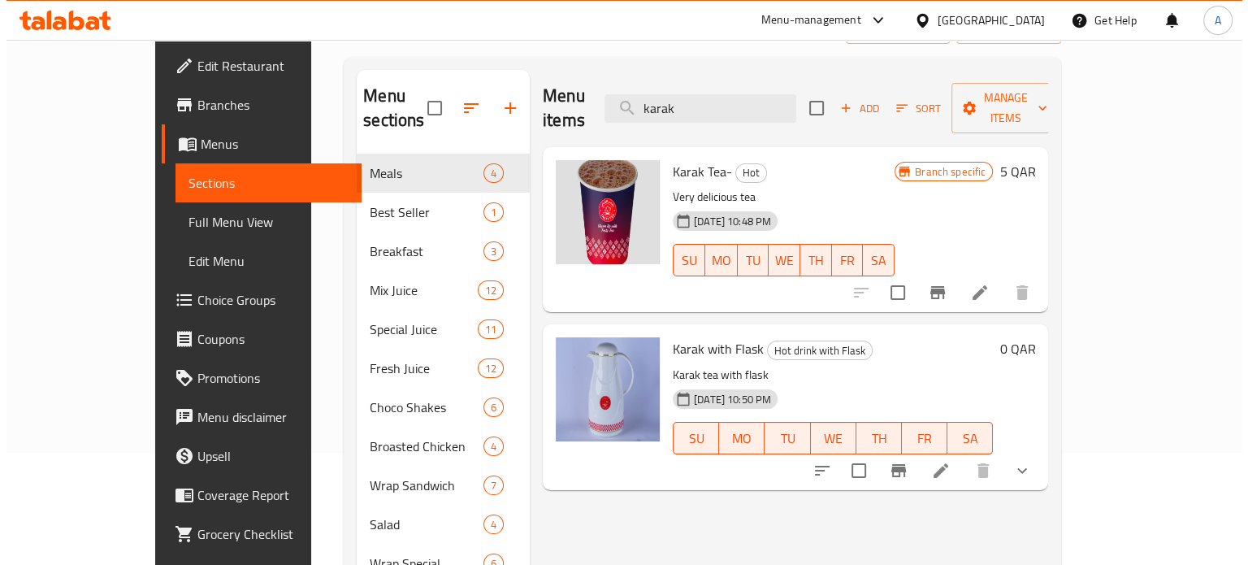
scroll to position [114, 0]
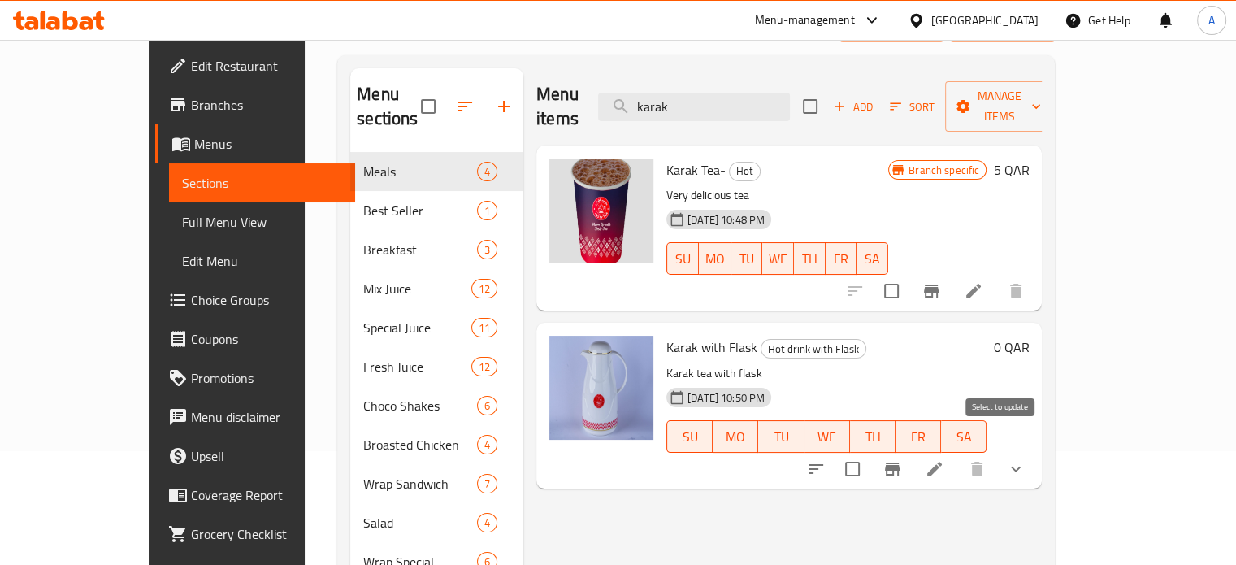
type input "karak"
click at [869, 452] on input "checkbox" at bounding box center [852, 469] width 34 height 34
checkbox input "true"
click at [1040, 105] on icon "button" at bounding box center [1036, 107] width 8 height 5
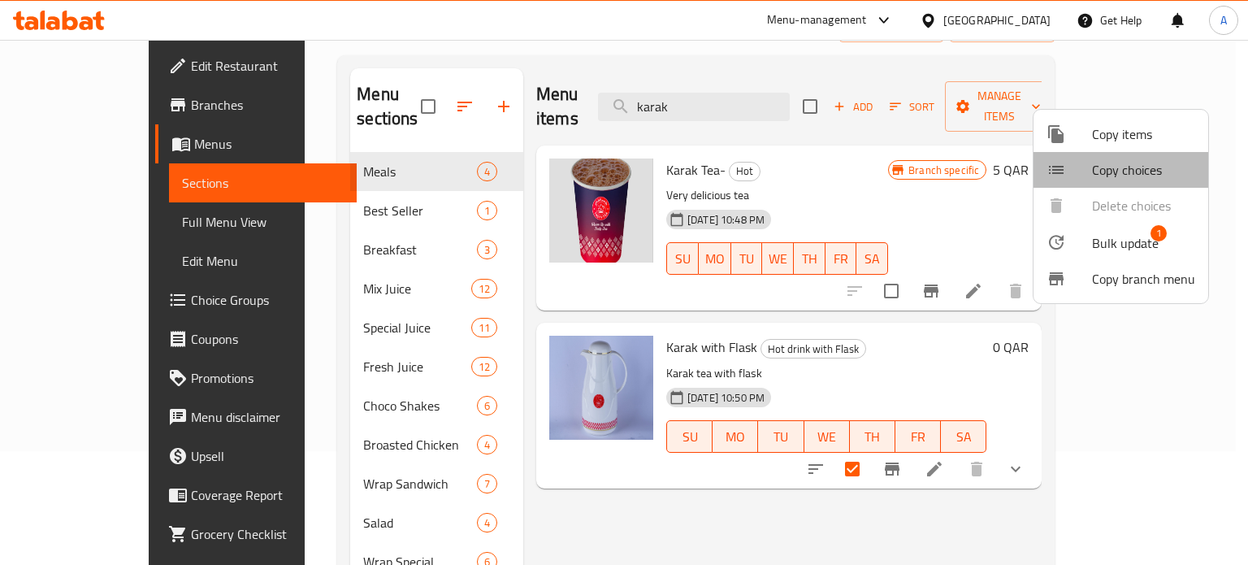
click at [1135, 167] on span "Copy choices" at bounding box center [1143, 170] width 103 height 20
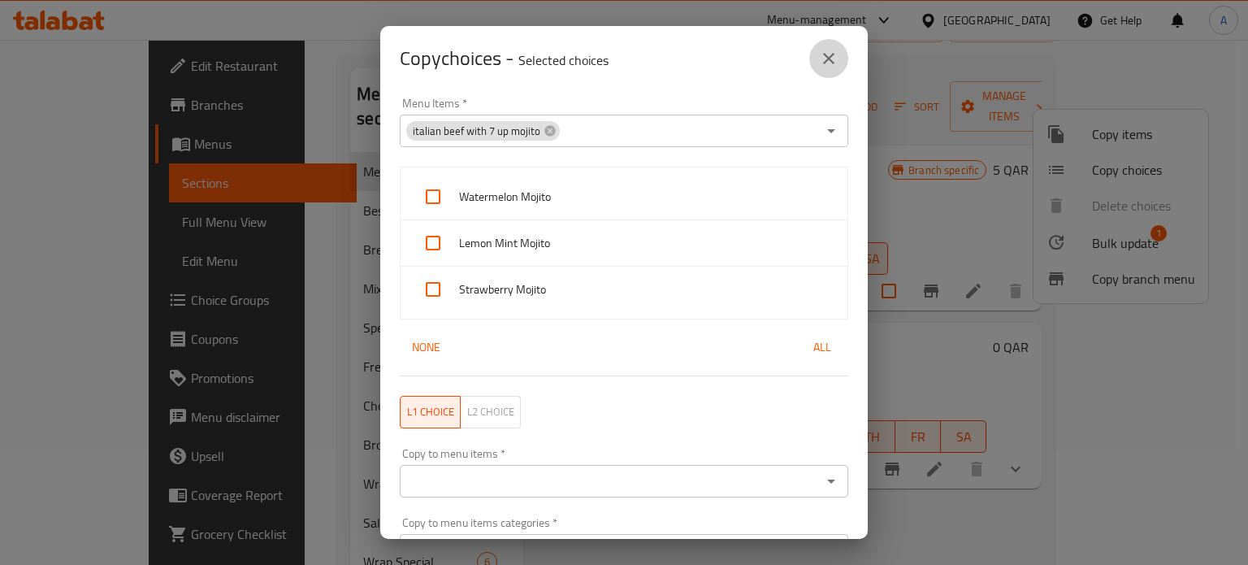
click at [816, 48] on button "close" at bounding box center [828, 58] width 39 height 39
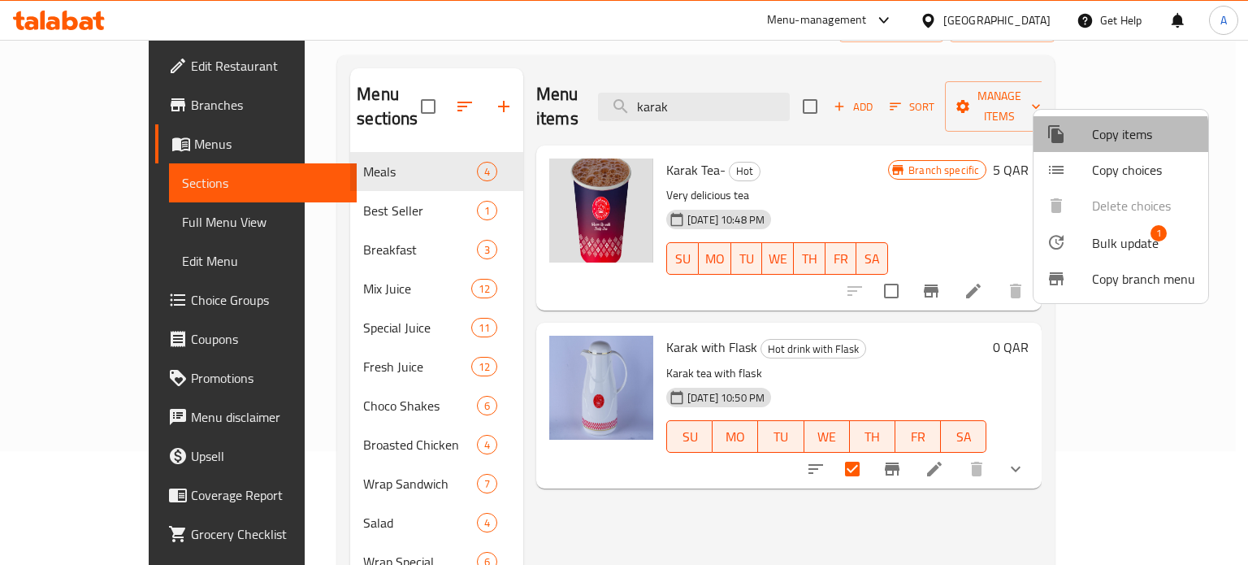
click at [1094, 140] on span "Copy items" at bounding box center [1143, 134] width 103 height 20
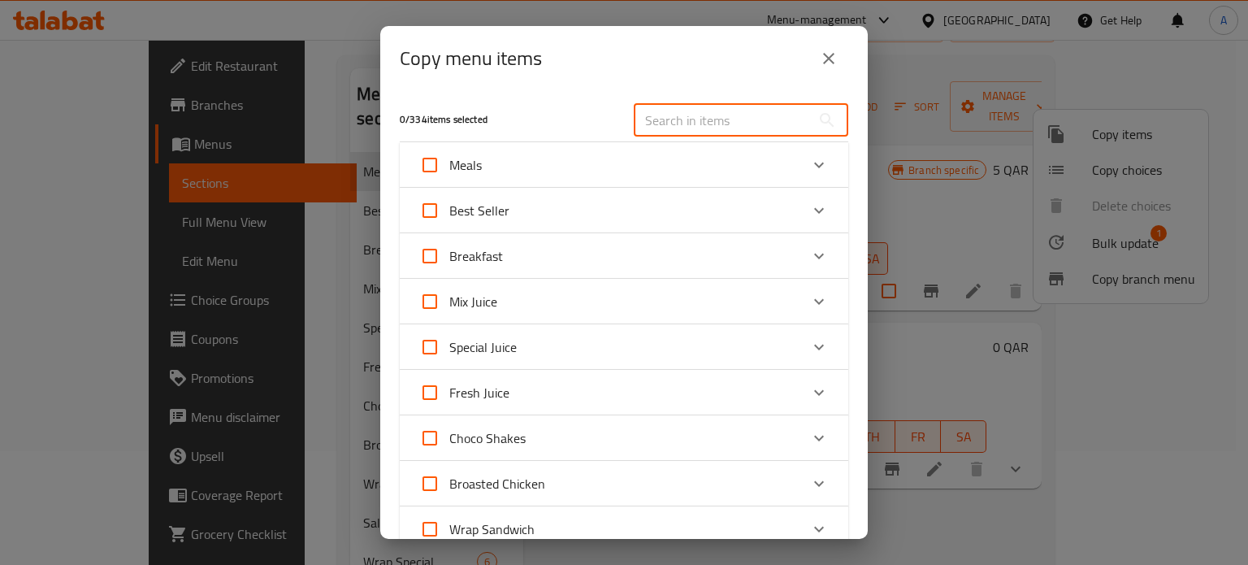
click at [722, 119] on input "text" at bounding box center [722, 120] width 177 height 33
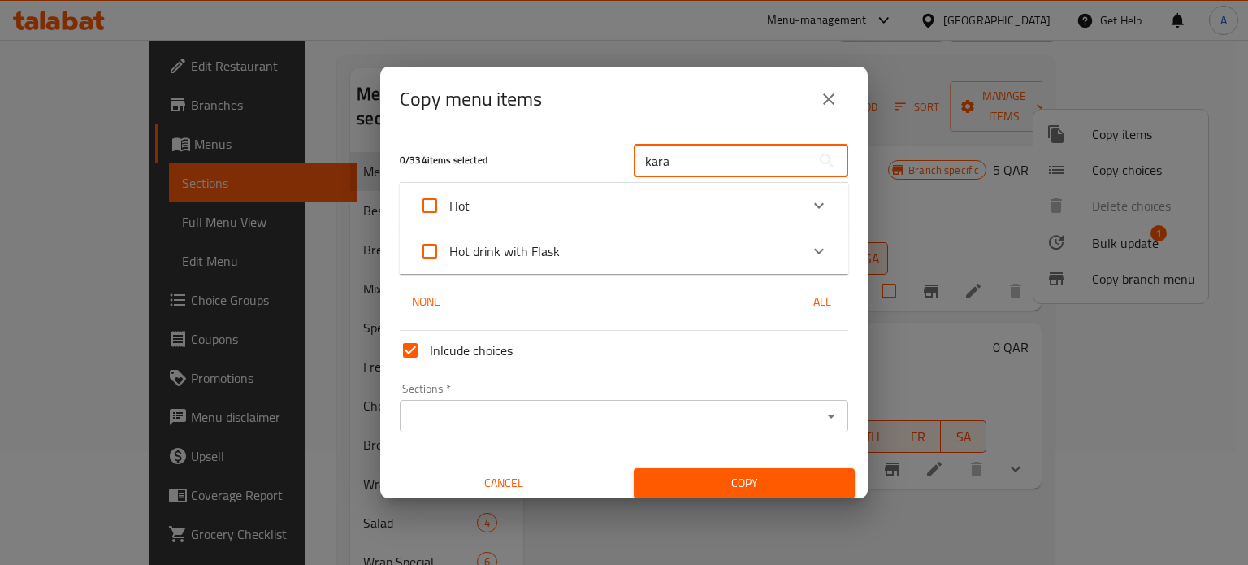
type input "kara"
click at [660, 214] on div "Hot" at bounding box center [609, 205] width 380 height 39
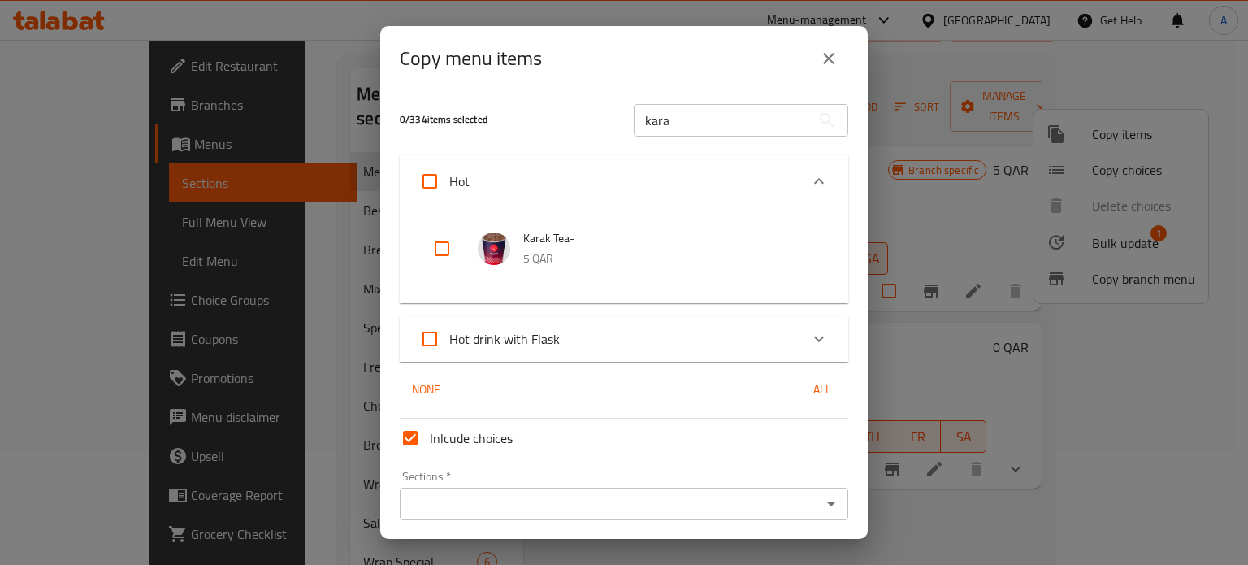
click at [635, 324] on div "Hot drink with Flask" at bounding box center [609, 338] width 380 height 39
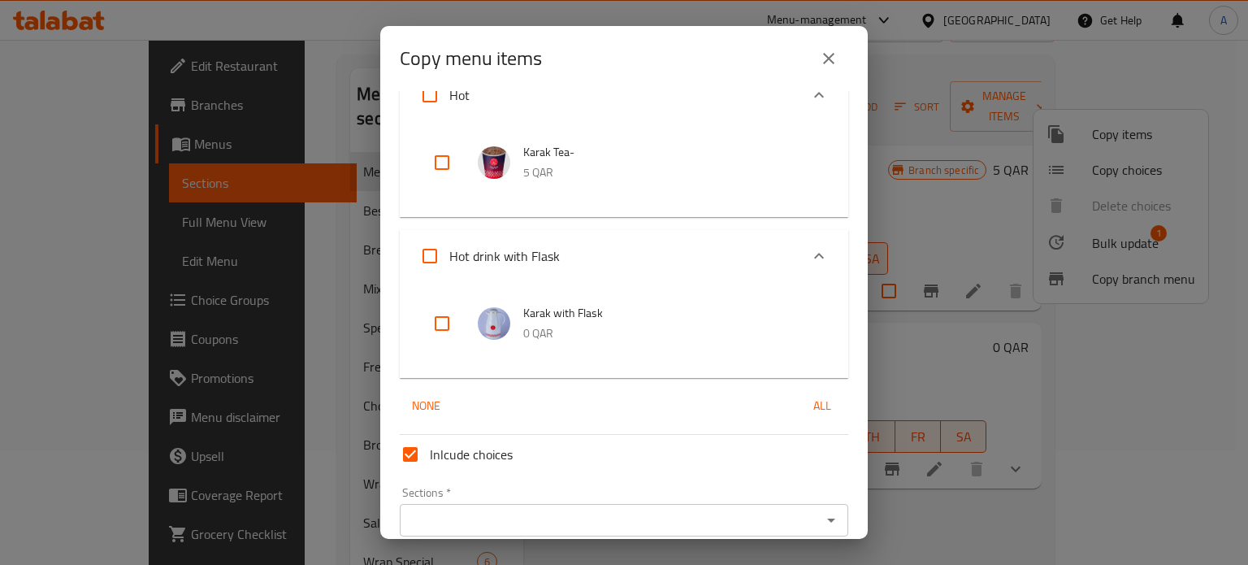
scroll to position [87, 0]
click at [424, 324] on input "checkbox" at bounding box center [442, 322] width 39 height 39
checkbox input "true"
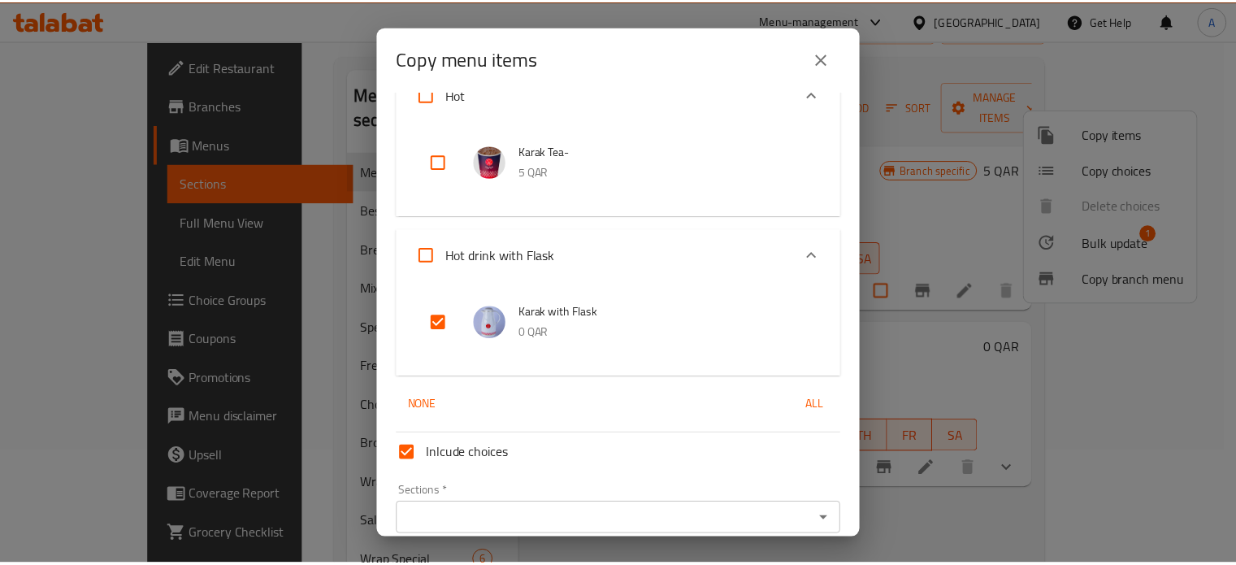
scroll to position [159, 0]
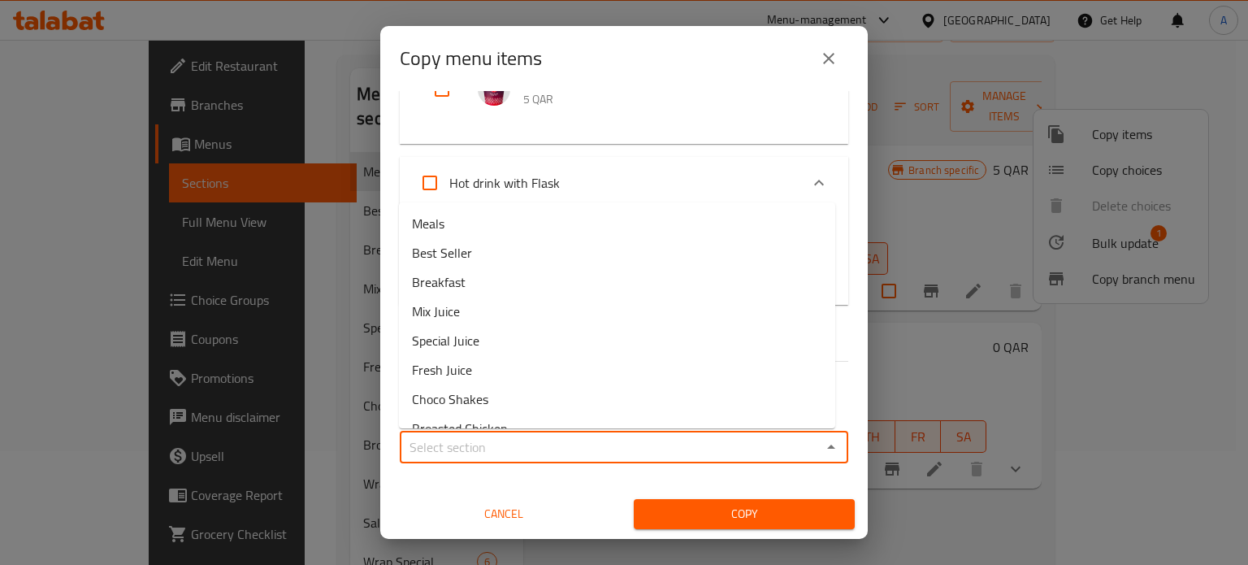
click at [505, 439] on input "Sections   *" at bounding box center [611, 447] width 412 height 23
click at [479, 241] on li "Best Seller" at bounding box center [617, 252] width 436 height 29
type input "Best Seller"
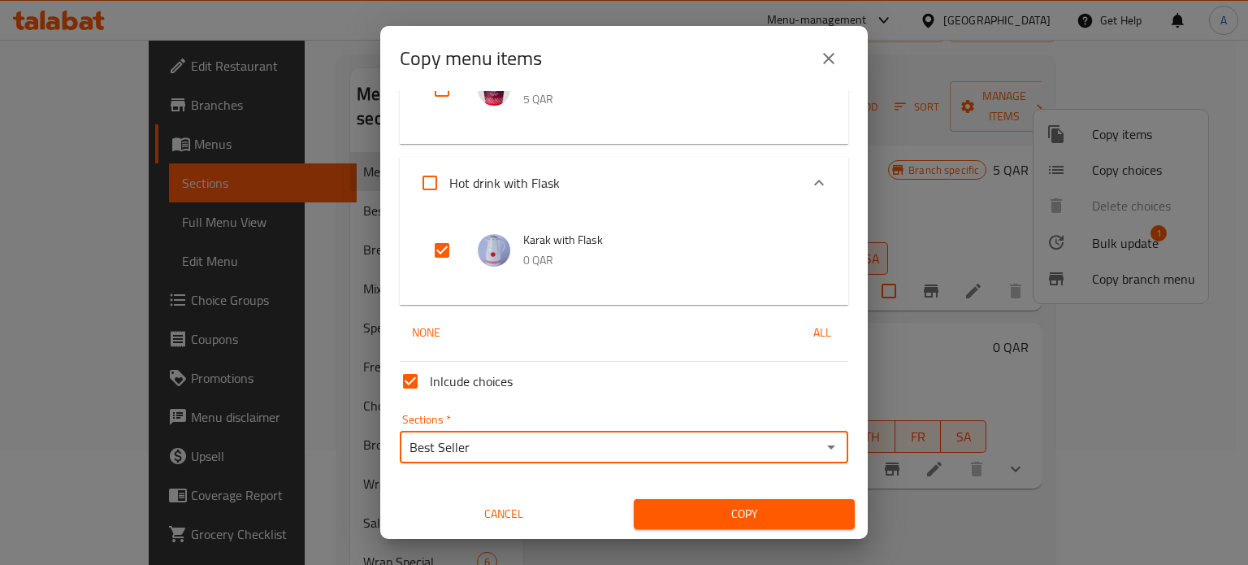
click at [740, 507] on span "Copy" at bounding box center [744, 514] width 195 height 20
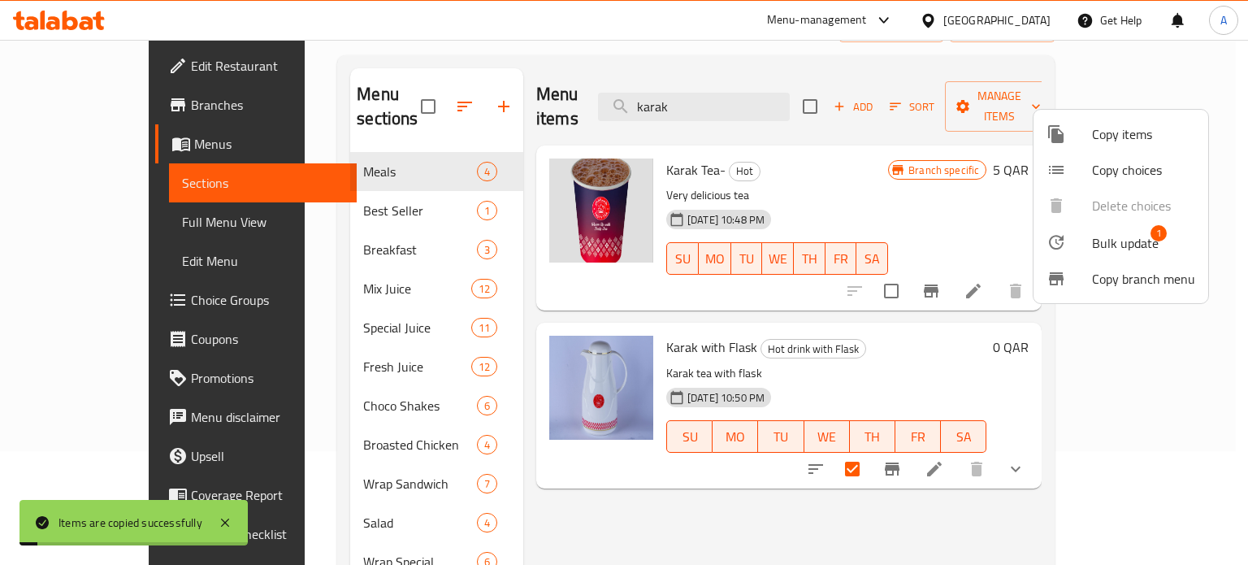
click at [327, 189] on div at bounding box center [624, 282] width 1248 height 565
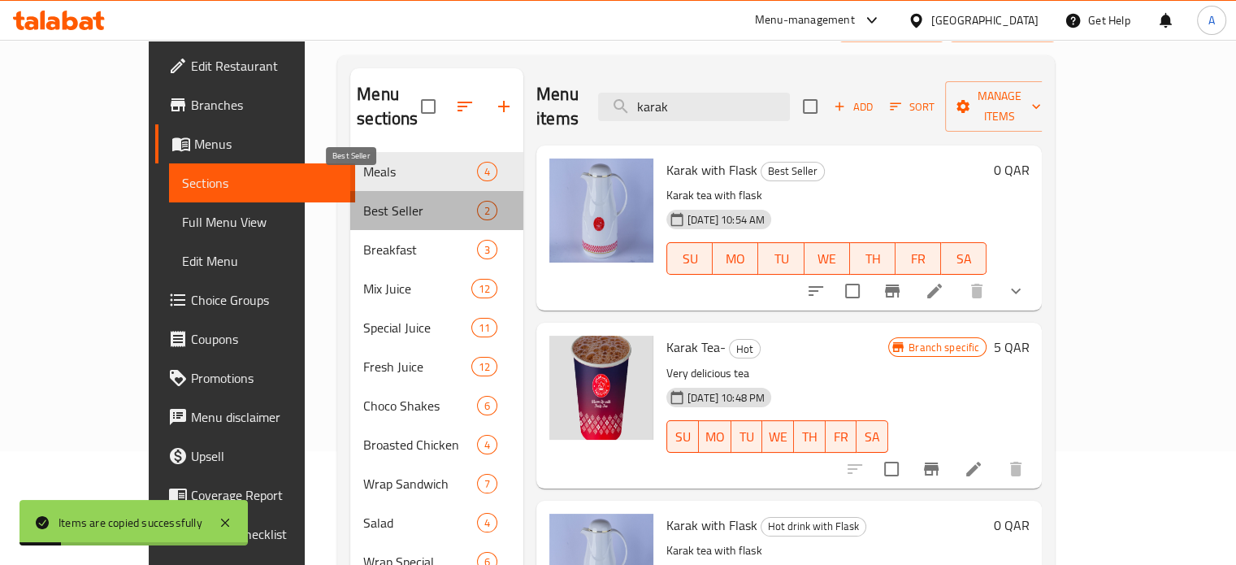
click at [363, 201] on span "Best Seller" at bounding box center [420, 211] width 114 height 20
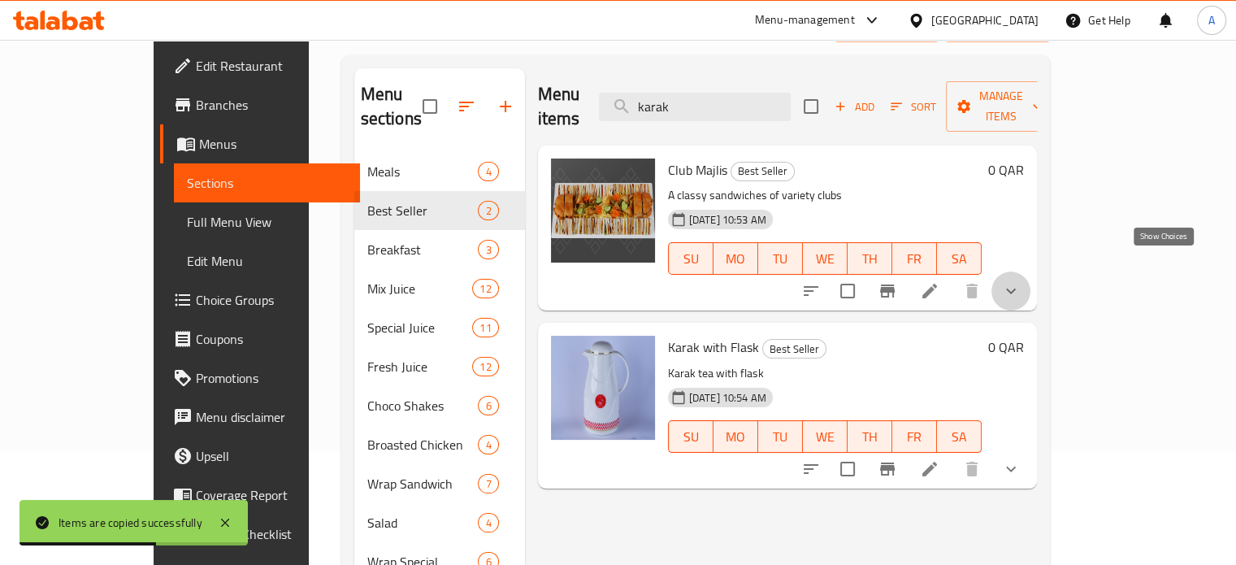
click at [1021, 281] on icon "show more" at bounding box center [1011, 291] width 20 height 20
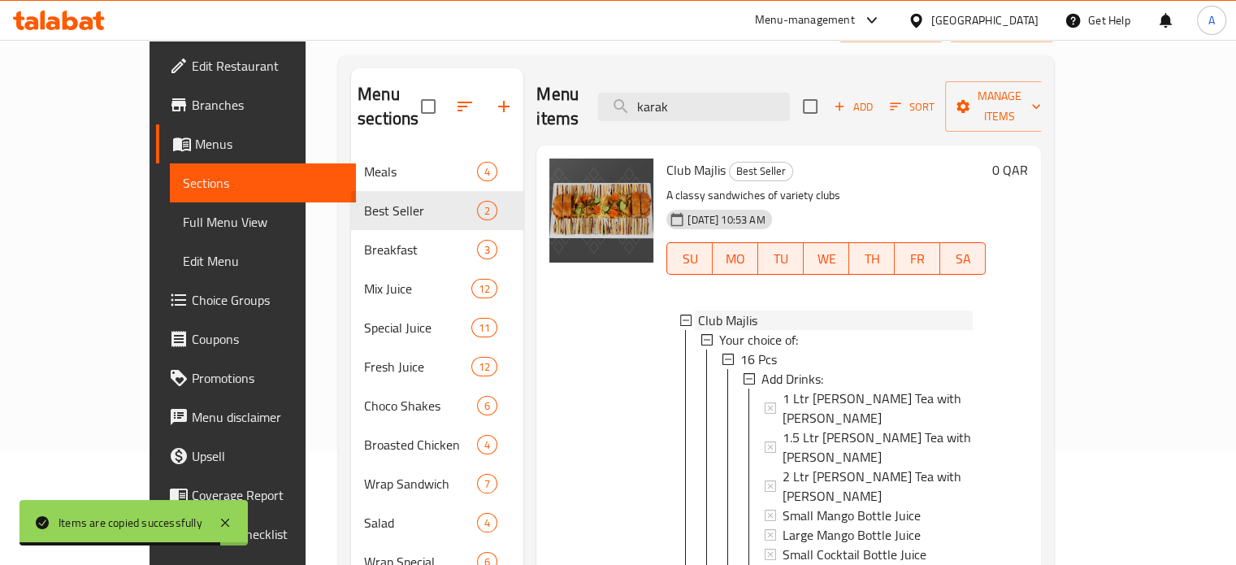
click at [680, 314] on icon at bounding box center [685, 319] width 11 height 11
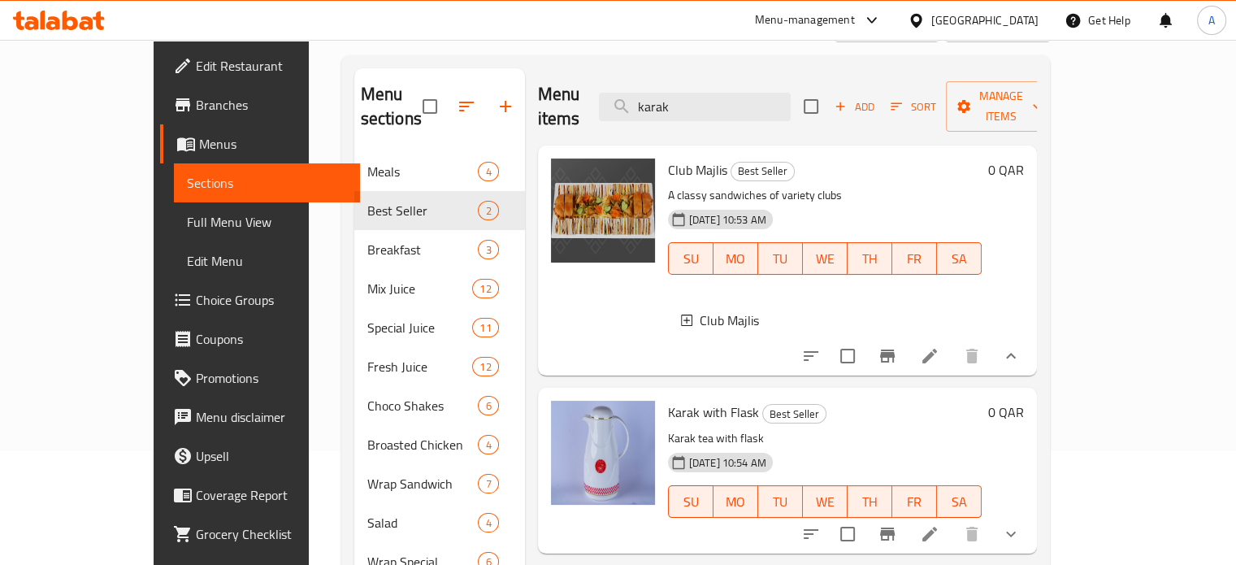
scroll to position [2, 0]
click at [939, 350] on icon at bounding box center [930, 356] width 20 height 20
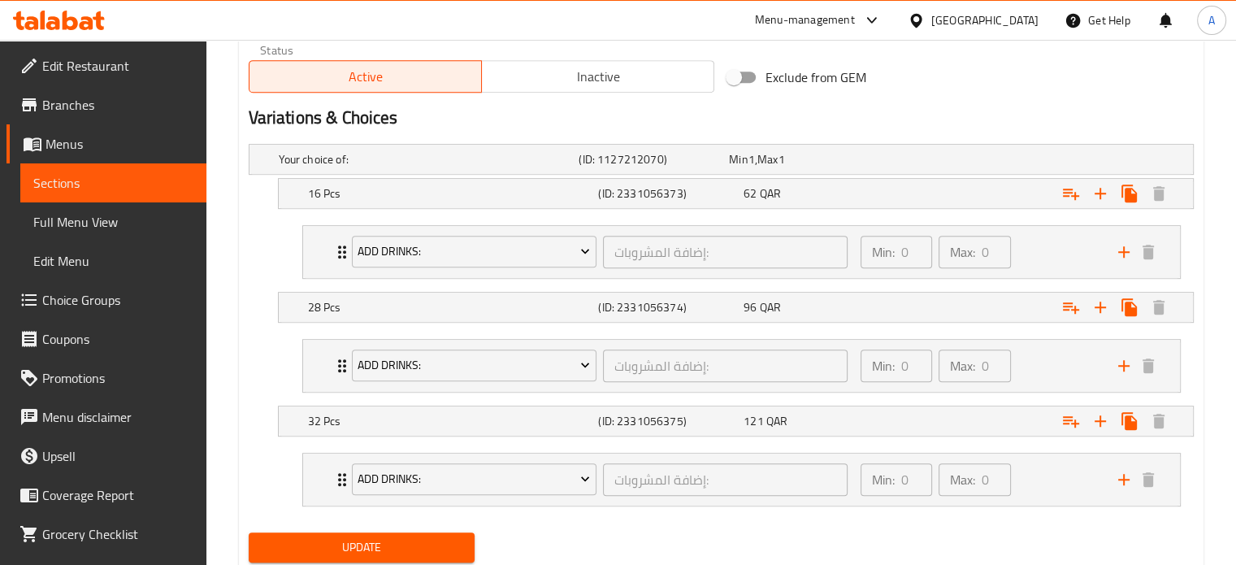
scroll to position [834, 0]
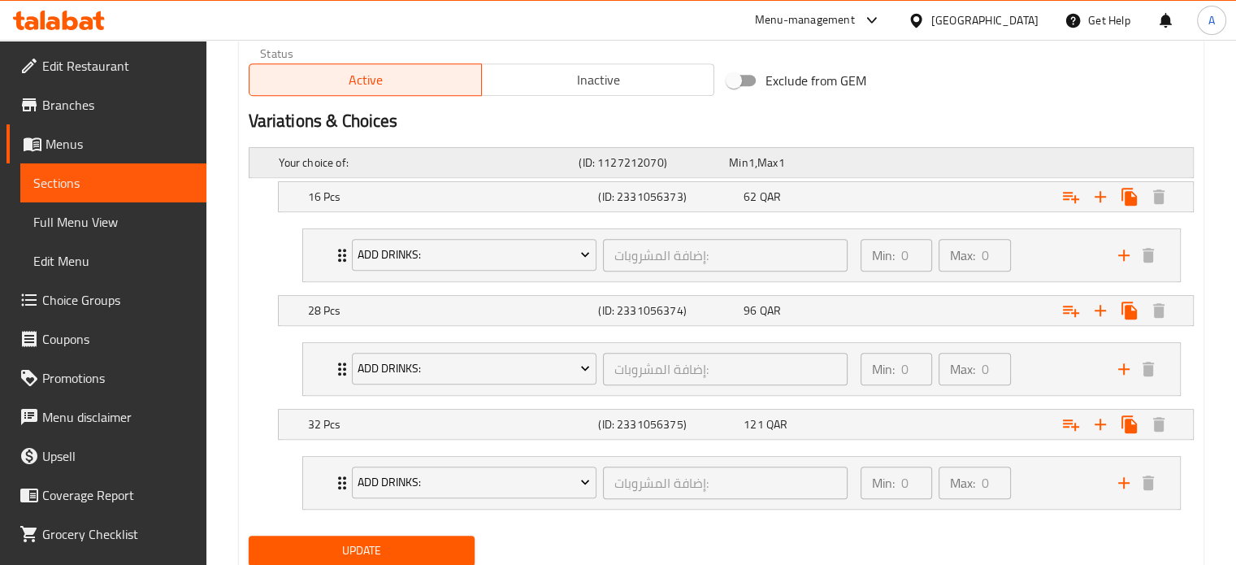
click at [872, 170] on div "Min 1 , Max 1" at bounding box center [801, 162] width 150 height 23
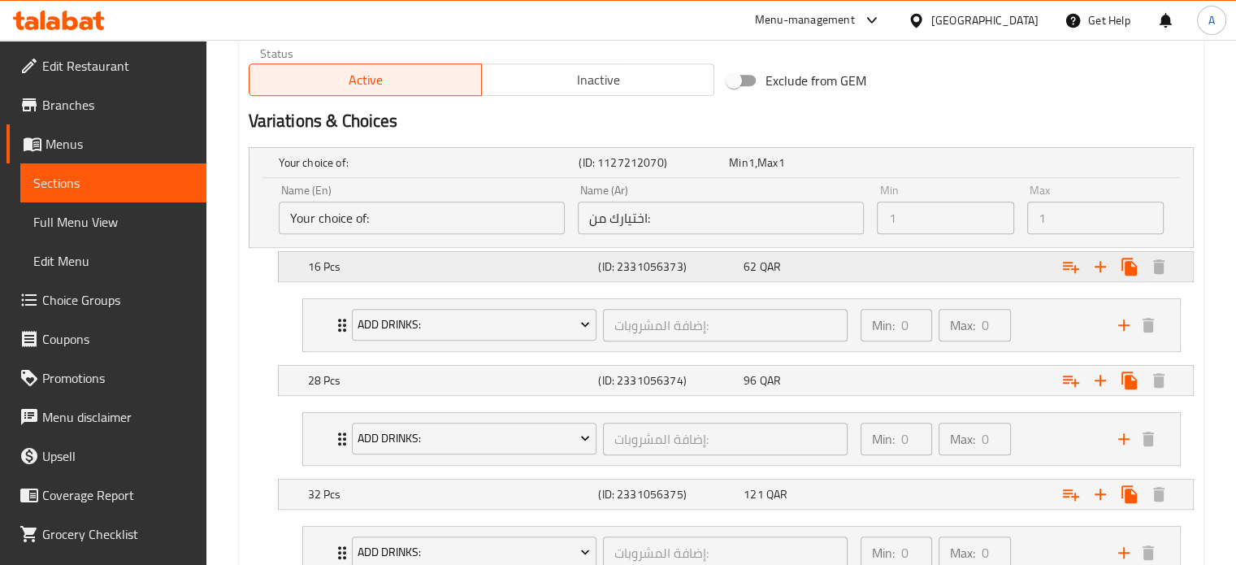
click at [544, 253] on div "16 Pcs (ID: 2331056373) 62 QAR" at bounding box center [741, 267] width 872 height 36
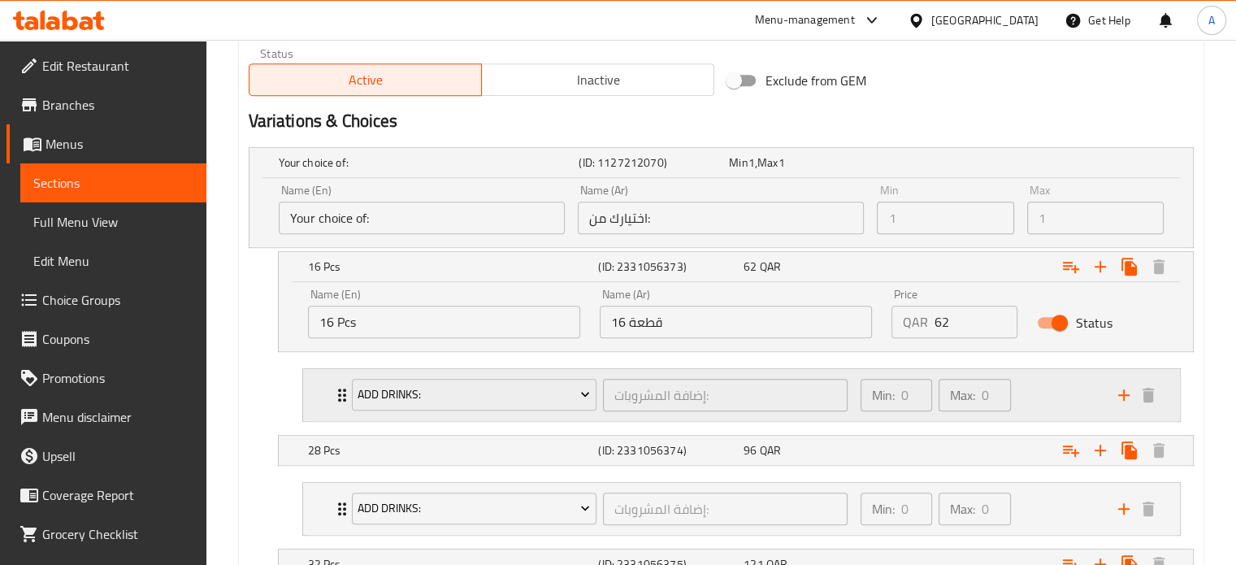
click at [1035, 376] on div "Min: 0 ​ Max: 0 ​" at bounding box center [980, 395] width 258 height 52
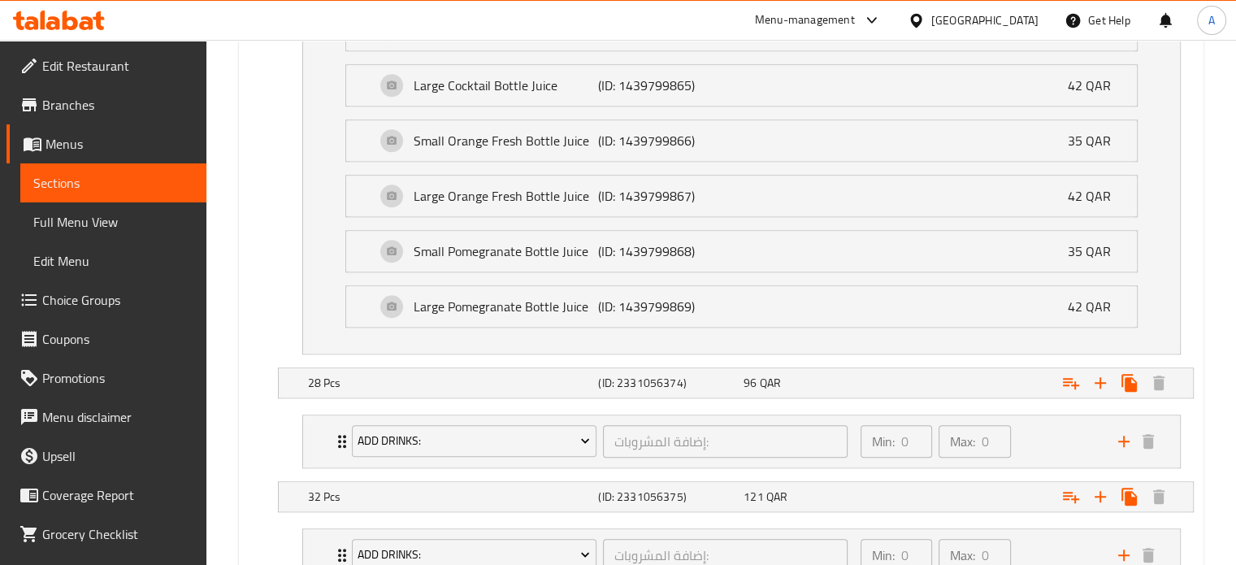
scroll to position [1566, 0]
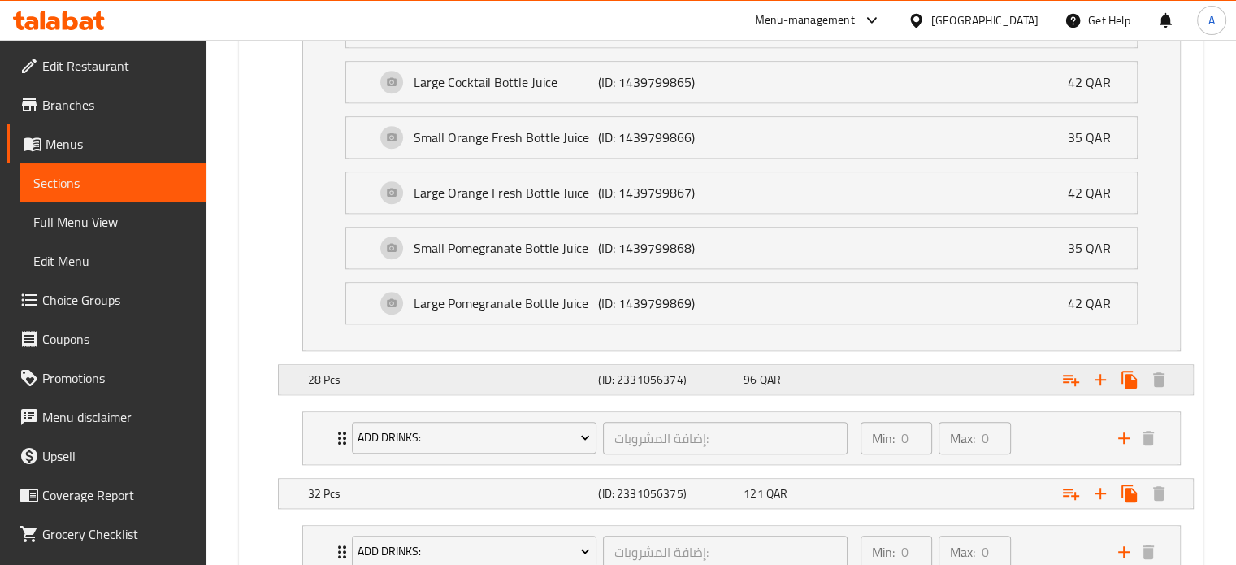
click at [1027, 362] on div "Expand" at bounding box center [1031, 380] width 291 height 36
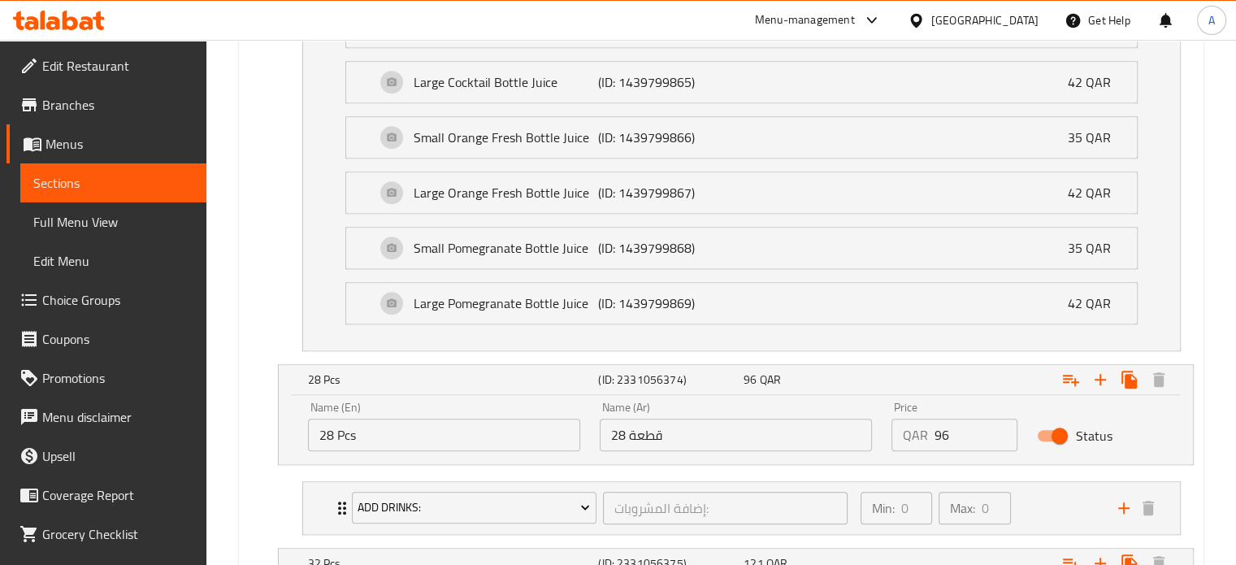
click at [1065, 420] on input "Status" at bounding box center [1059, 435] width 93 height 31
checkbox input "false"
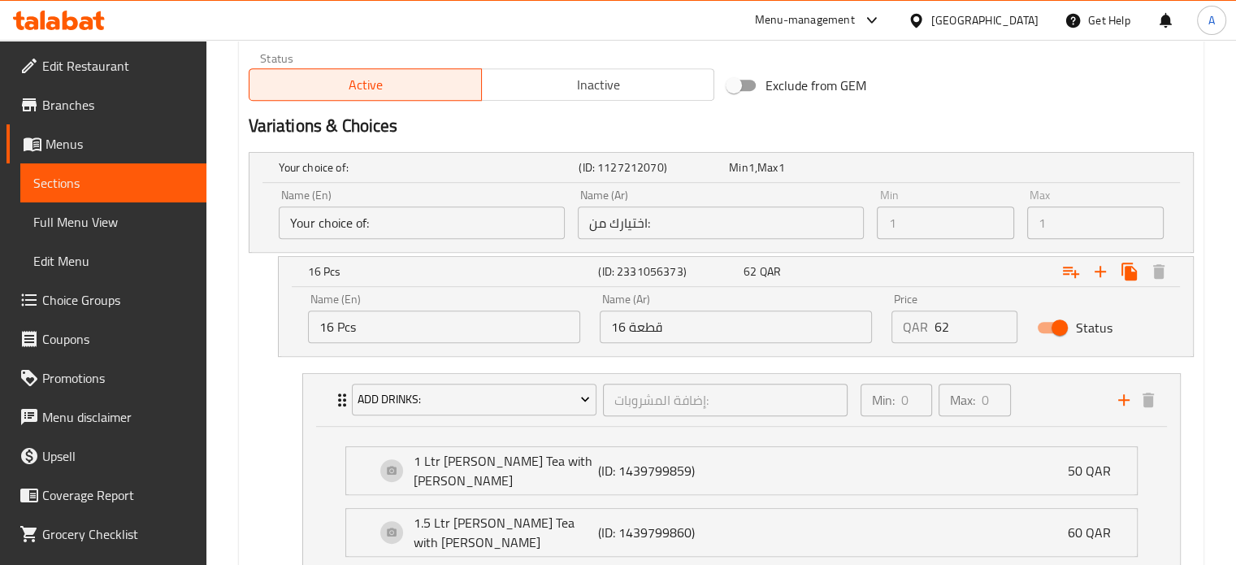
scroll to position [822, 0]
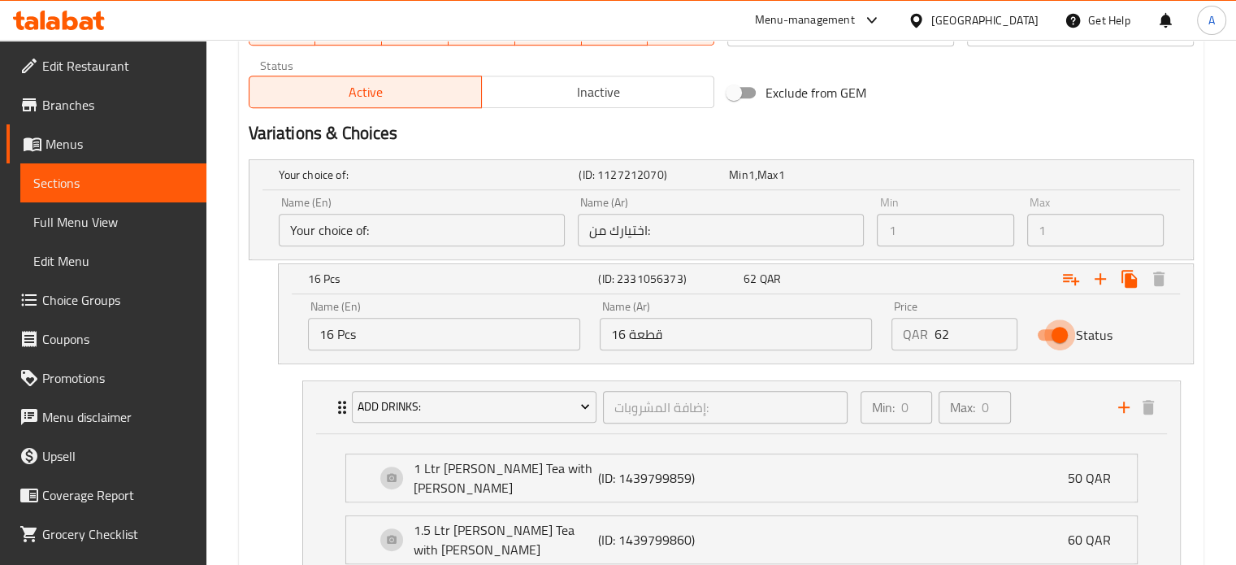
click at [1050, 323] on input "Status" at bounding box center [1059, 334] width 93 height 31
checkbox input "false"
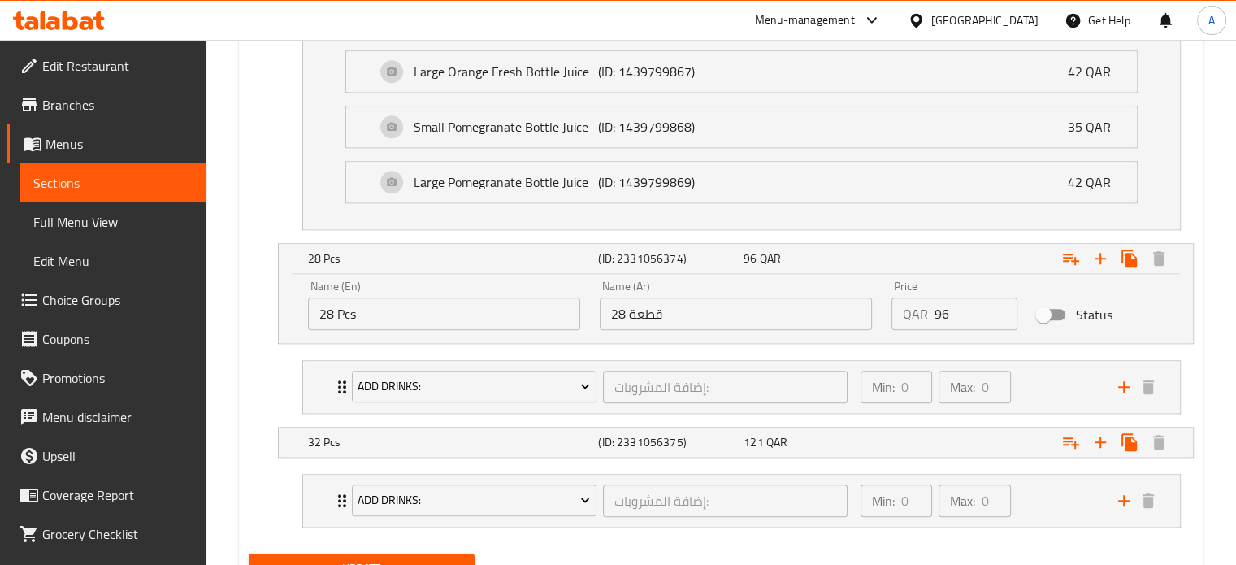
scroll to position [1735, 0]
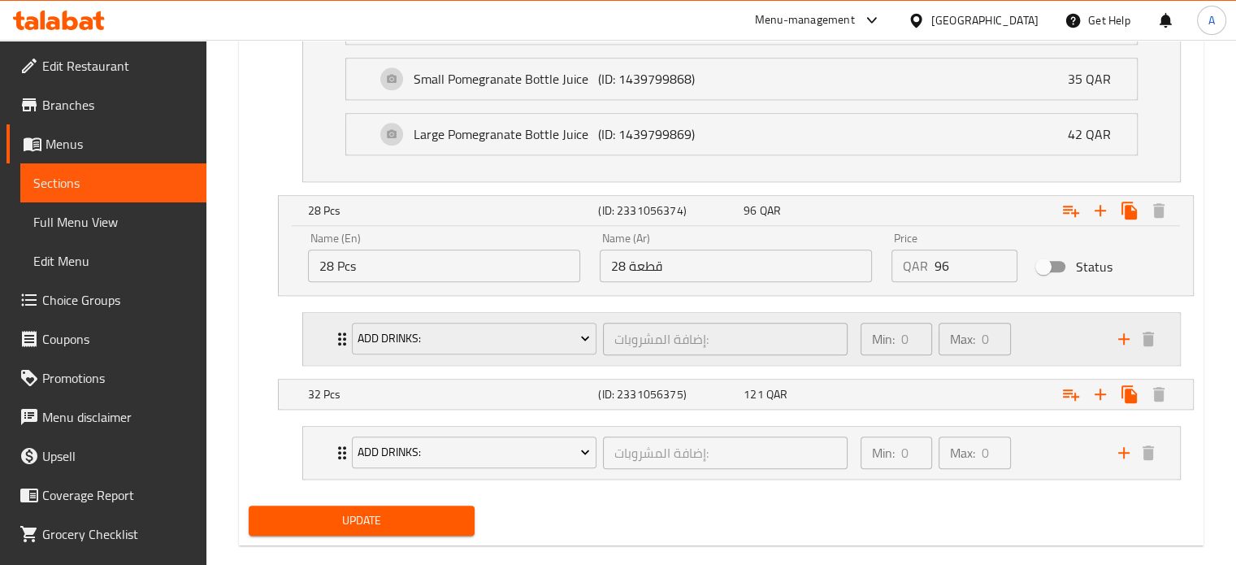
click at [1069, 319] on div "Min: 0 ​ Max: 0 ​" at bounding box center [980, 339] width 258 height 52
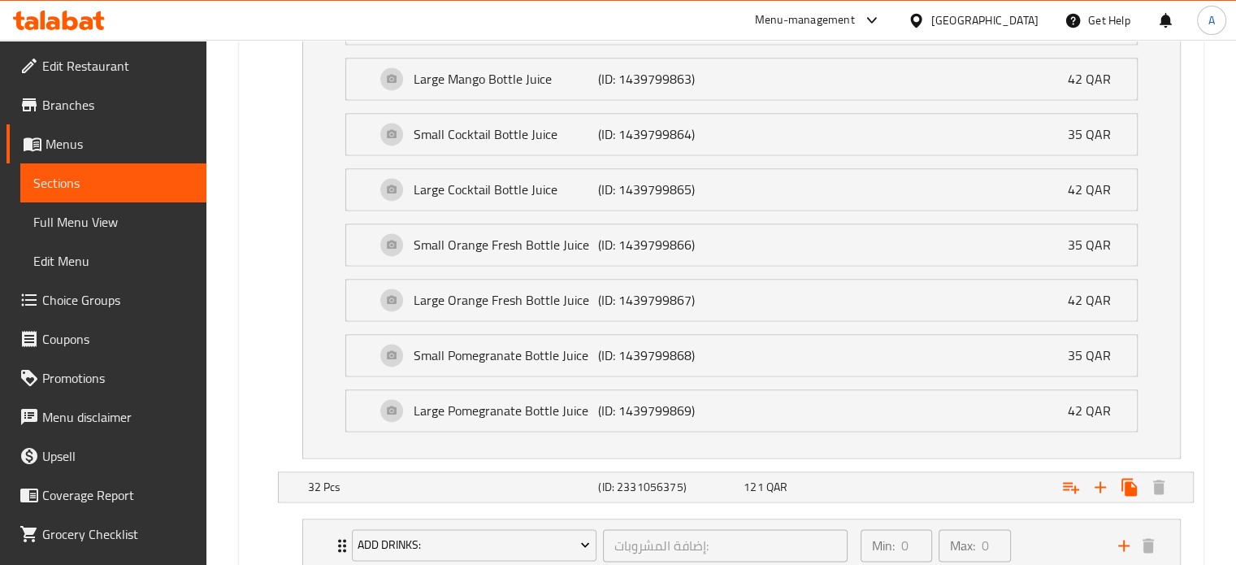
scroll to position [2373, 0]
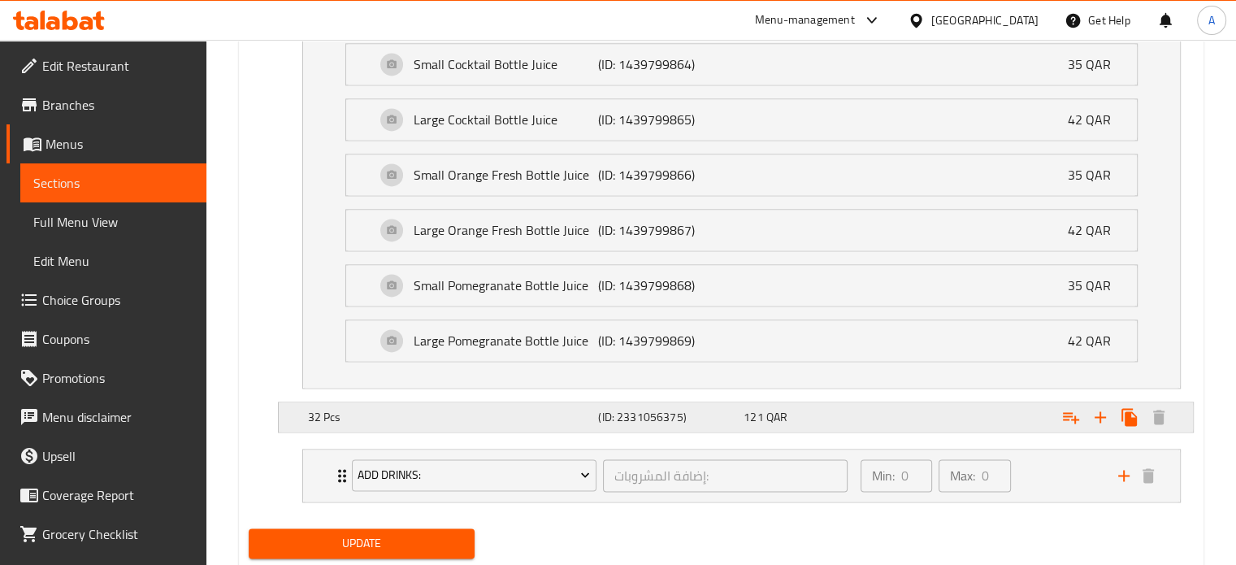
click at [1034, 399] on div "Expand" at bounding box center [1031, 417] width 291 height 36
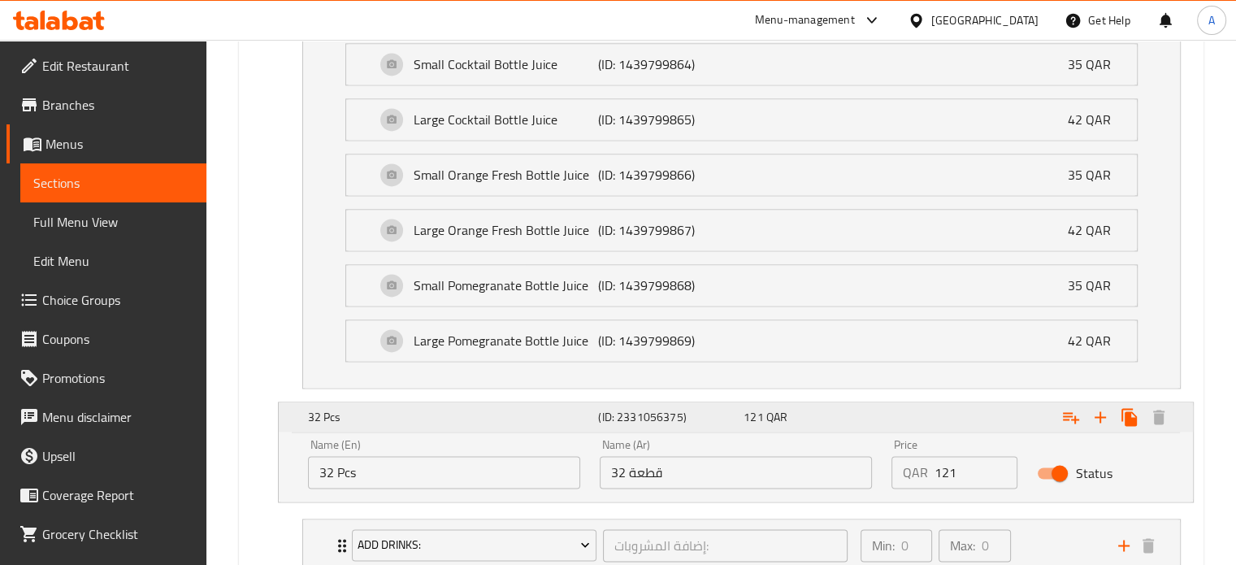
scroll to position [2442, 0]
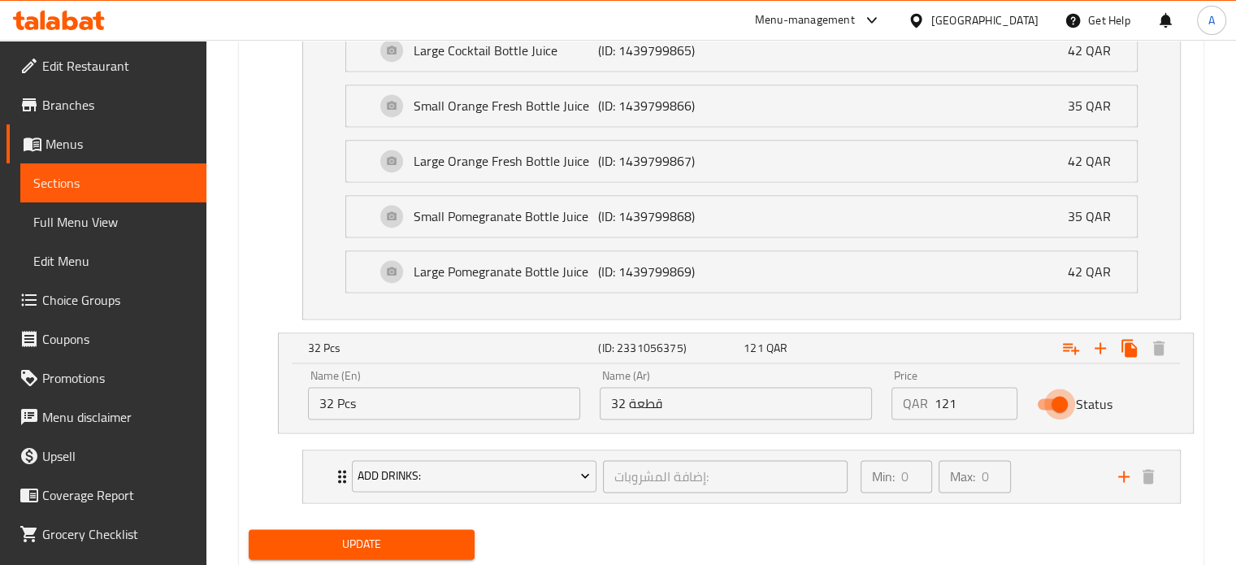
click at [1039, 388] on input "Status" at bounding box center [1059, 403] width 93 height 31
checkbox input "false"
click at [1081, 450] on div "Min: 0 ​ Max: 0 ​" at bounding box center [980, 476] width 258 height 52
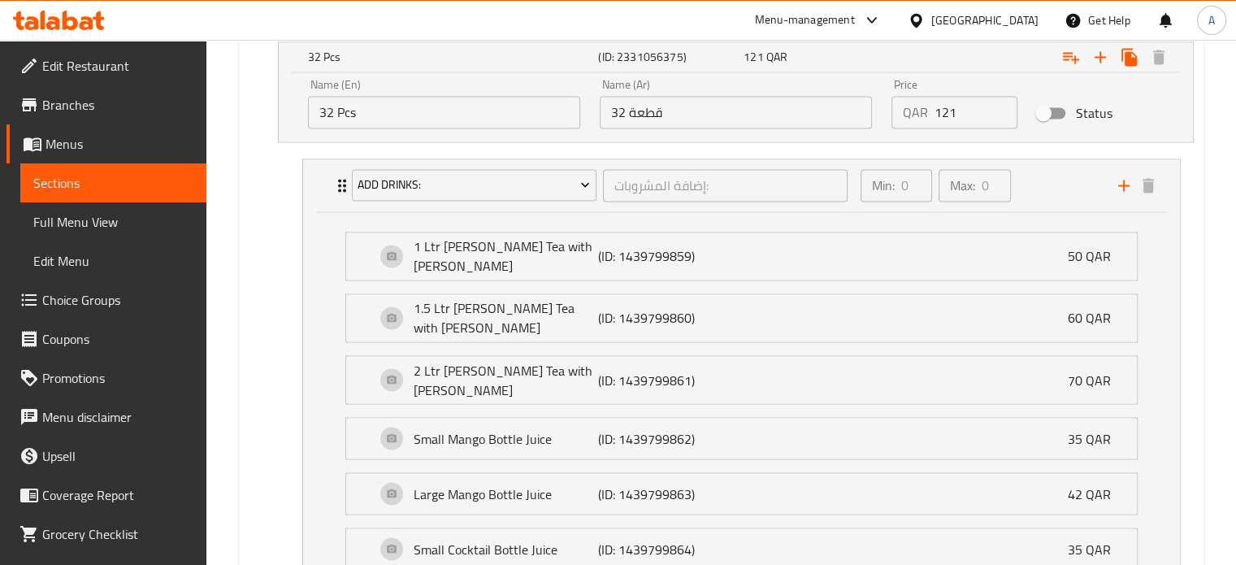
scroll to position [3079, 0]
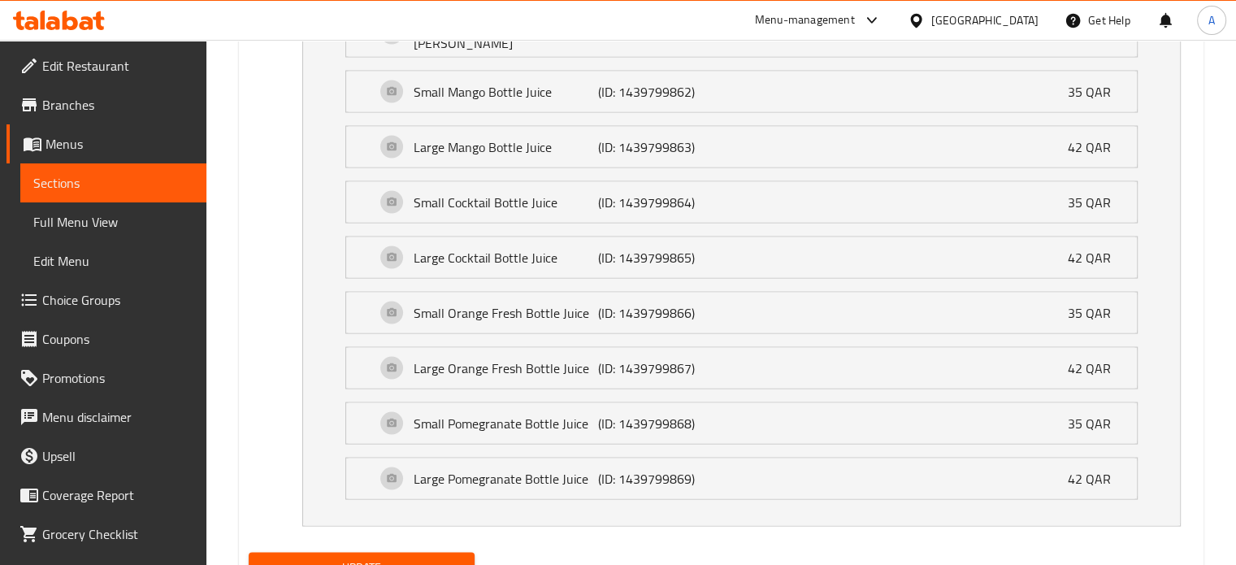
click at [344, 557] on span "Update" at bounding box center [362, 567] width 201 height 20
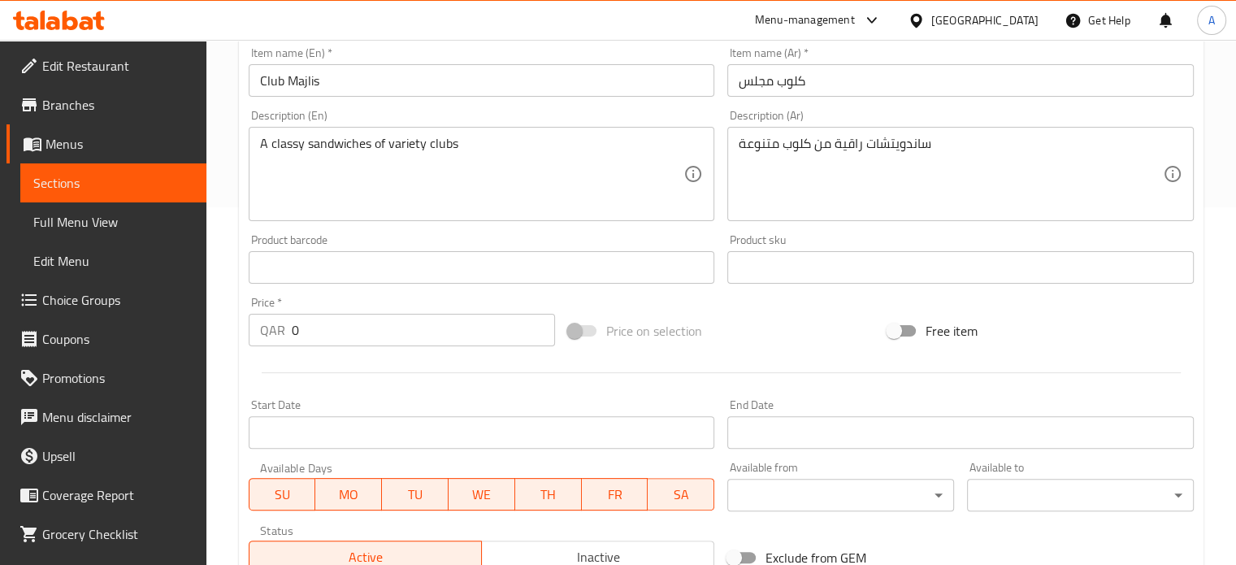
scroll to position [347, 0]
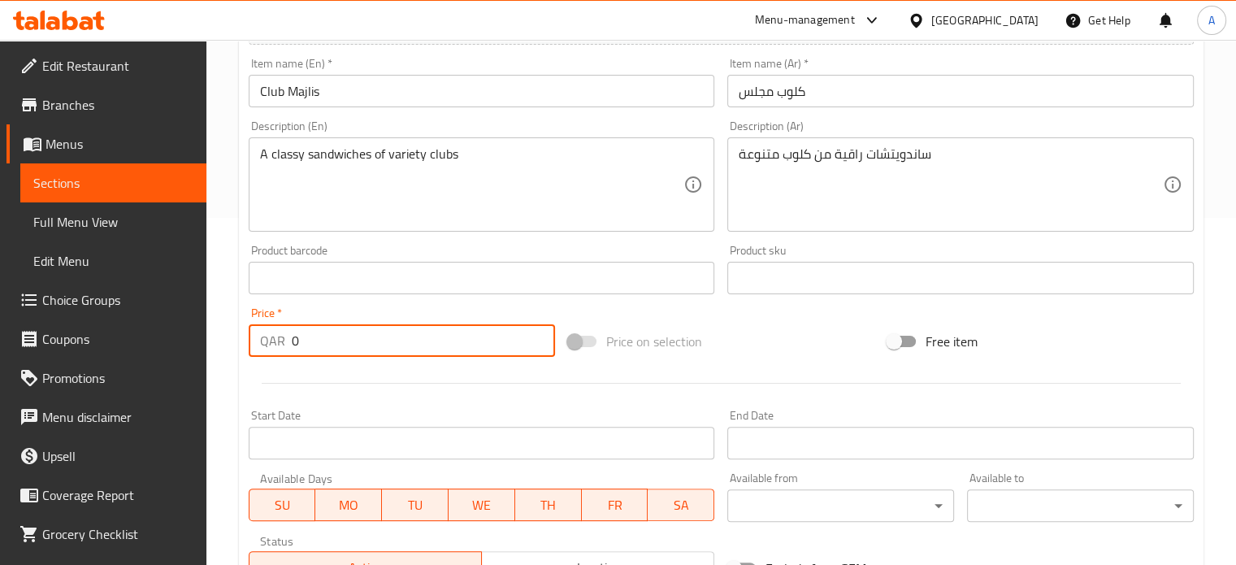
click at [391, 345] on input "0" at bounding box center [423, 340] width 263 height 33
type input "50"
click at [513, 375] on div at bounding box center [721, 383] width 958 height 40
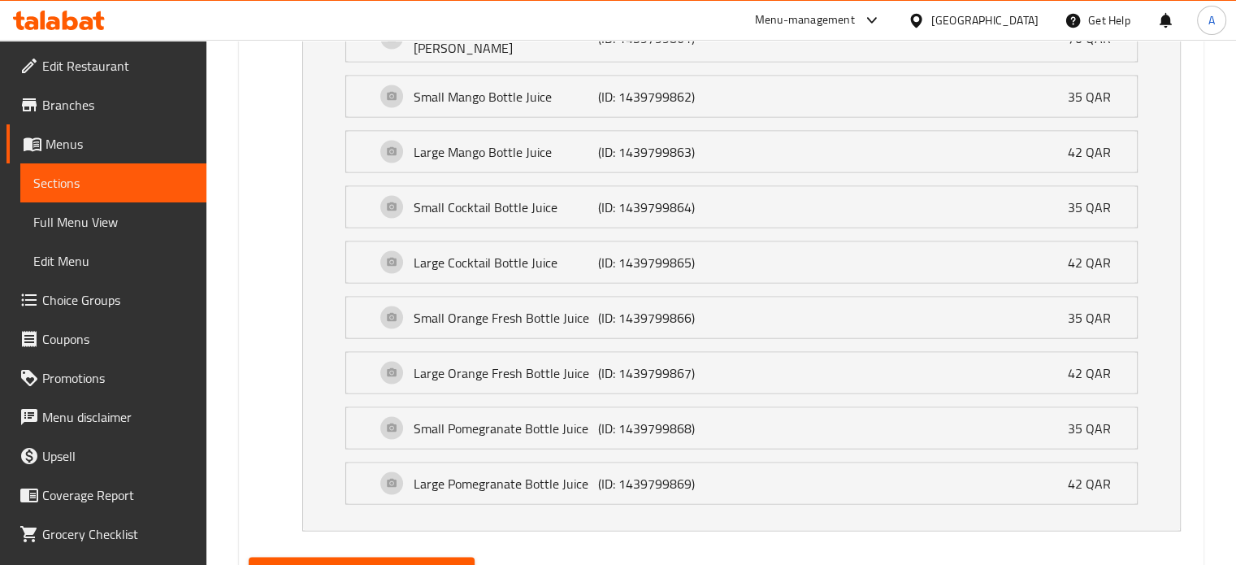
scroll to position [3079, 0]
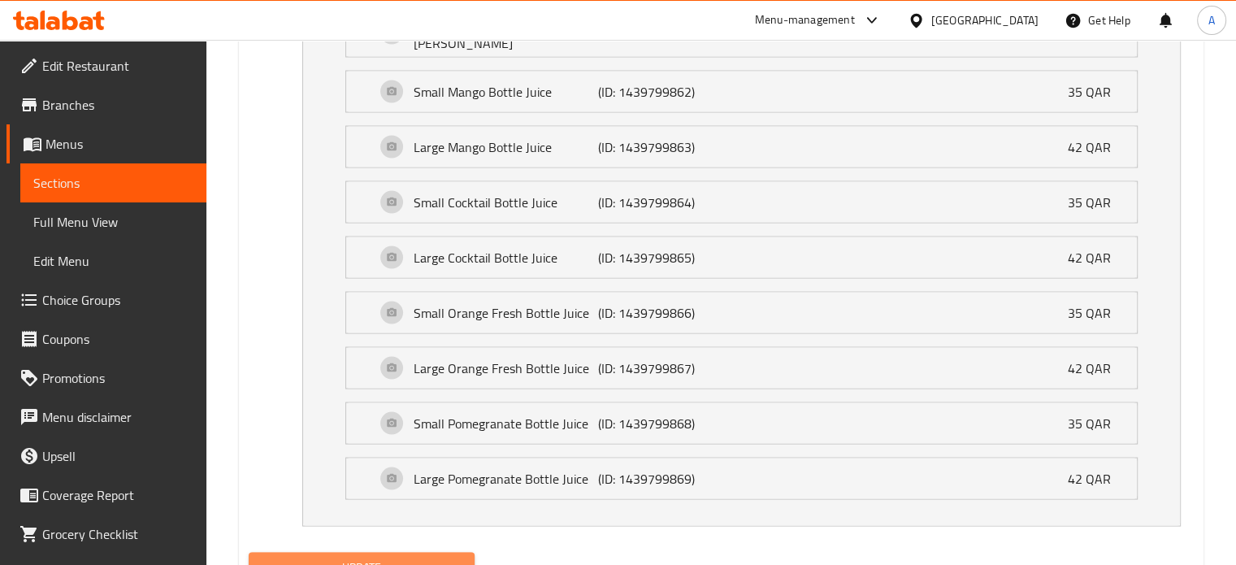
click at [387, 557] on span "Update" at bounding box center [362, 567] width 201 height 20
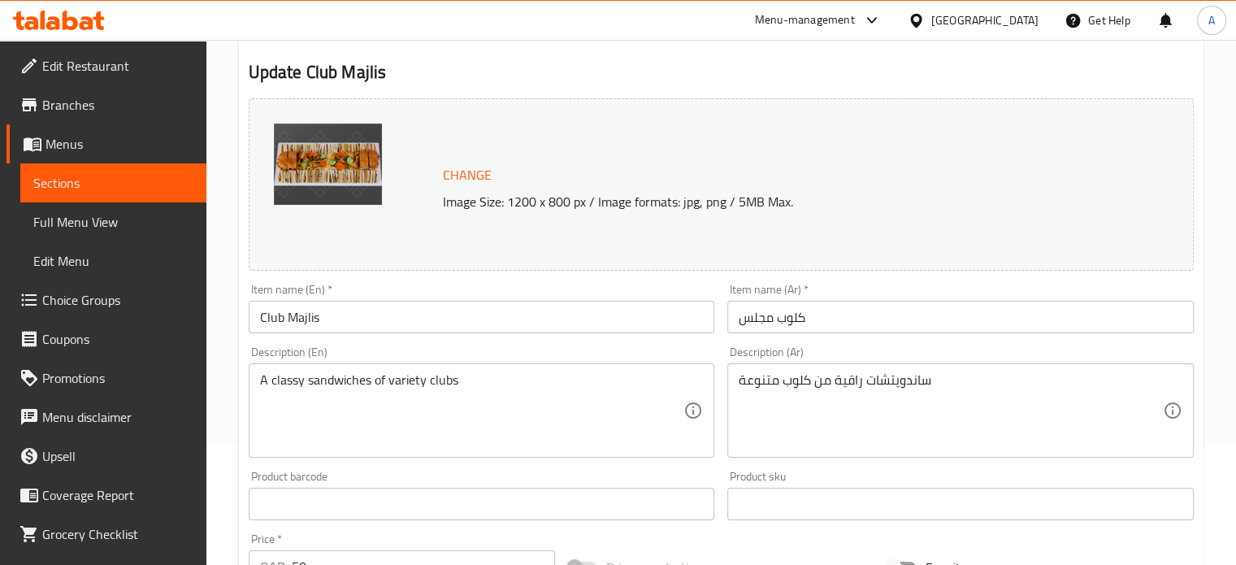
scroll to position [0, 0]
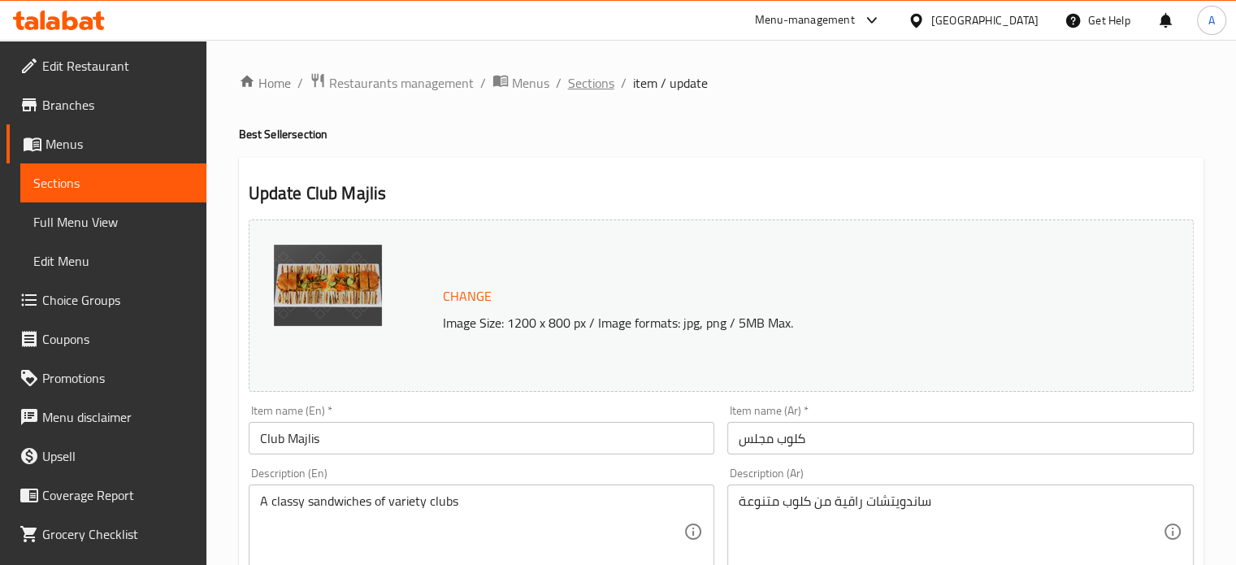
click at [591, 89] on span "Sections" at bounding box center [591, 83] width 46 height 20
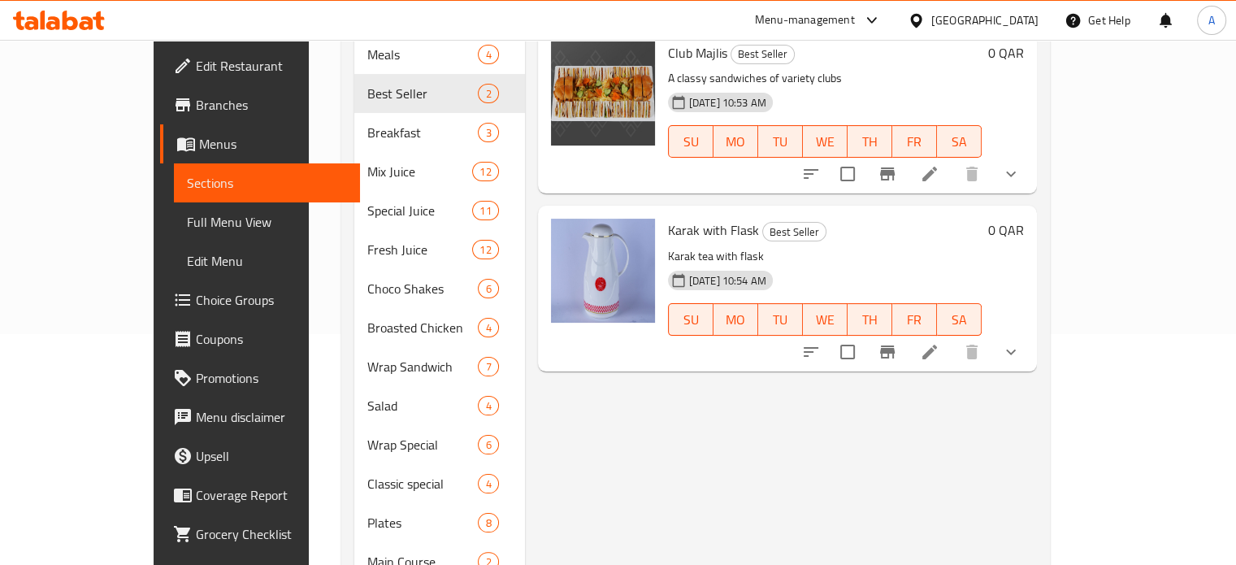
scroll to position [239, 0]
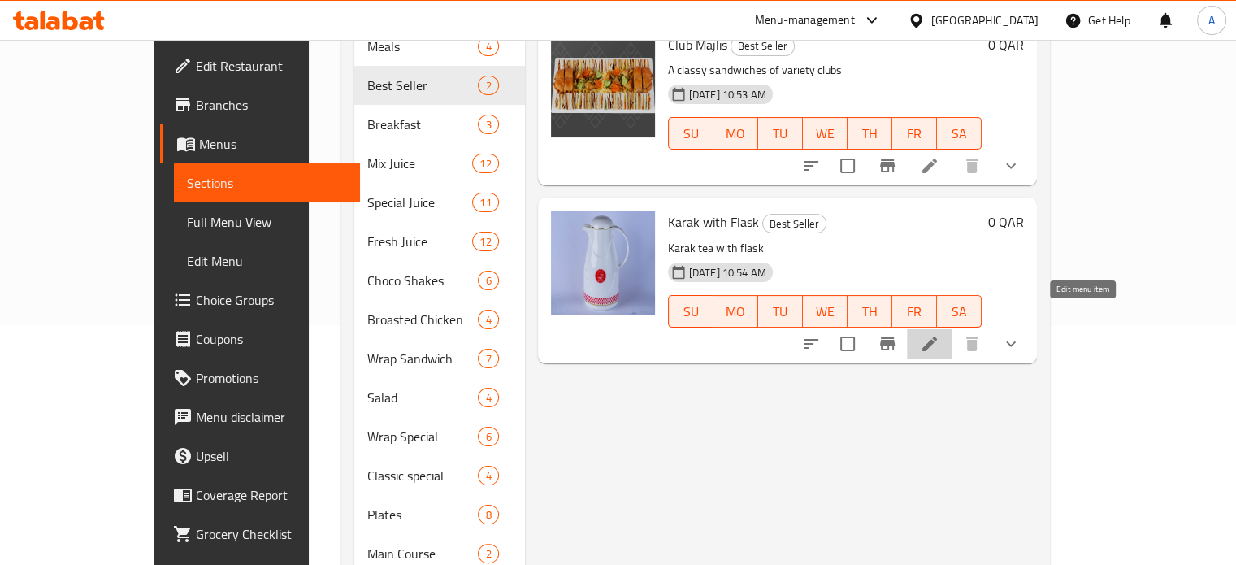
click at [937, 336] on icon at bounding box center [929, 343] width 15 height 15
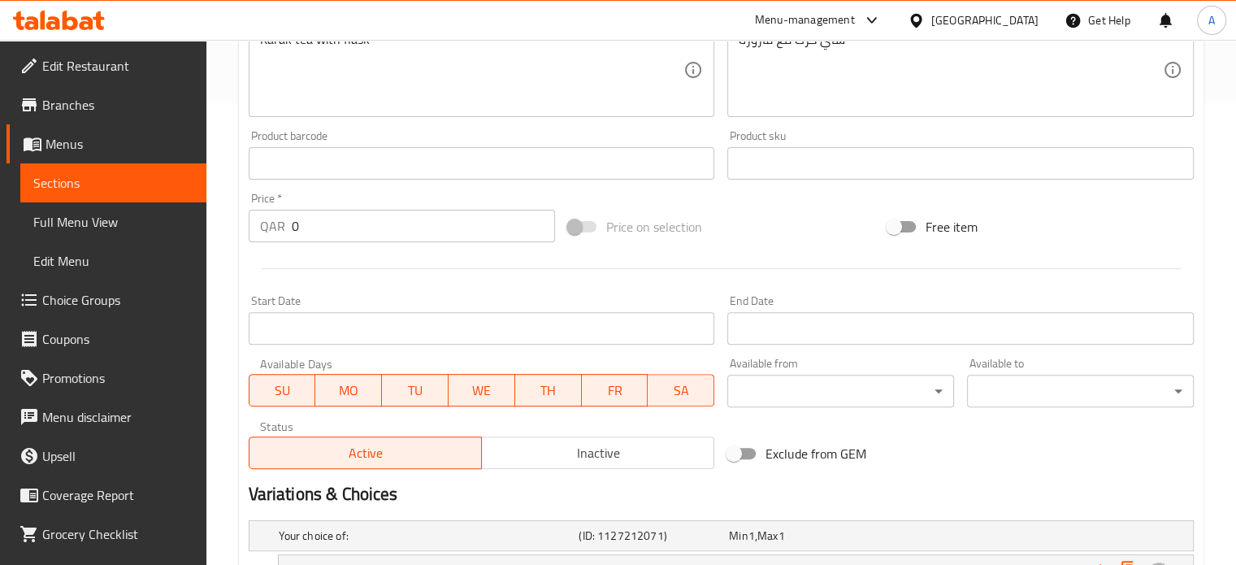
scroll to position [595, 0]
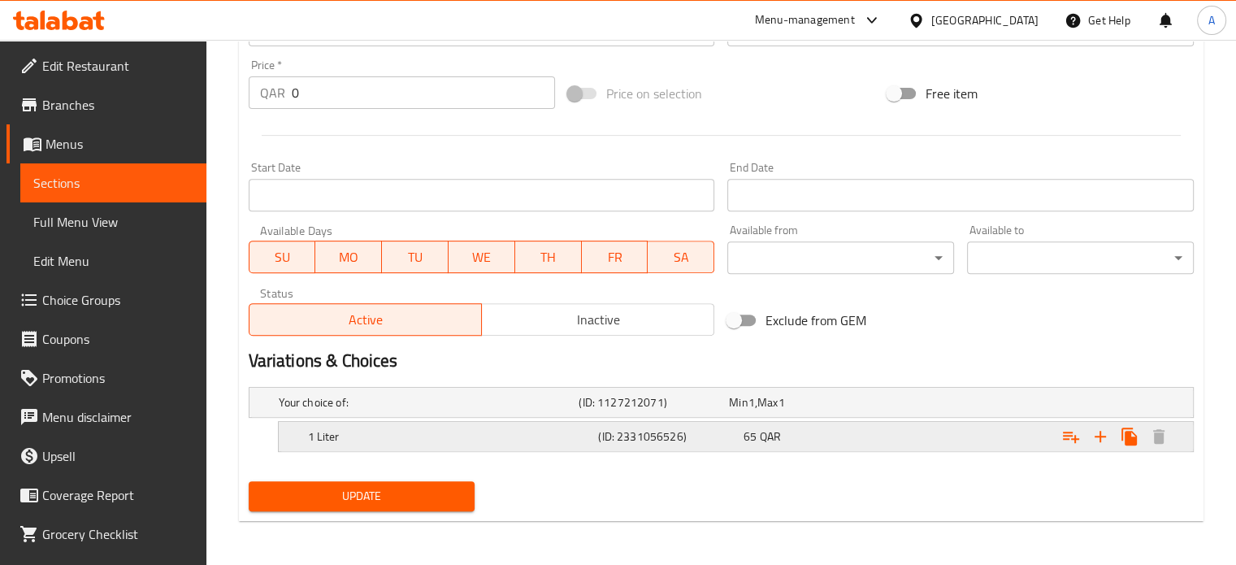
click at [635, 428] on h5 "(ID: 2331056526)" at bounding box center [667, 436] width 139 height 16
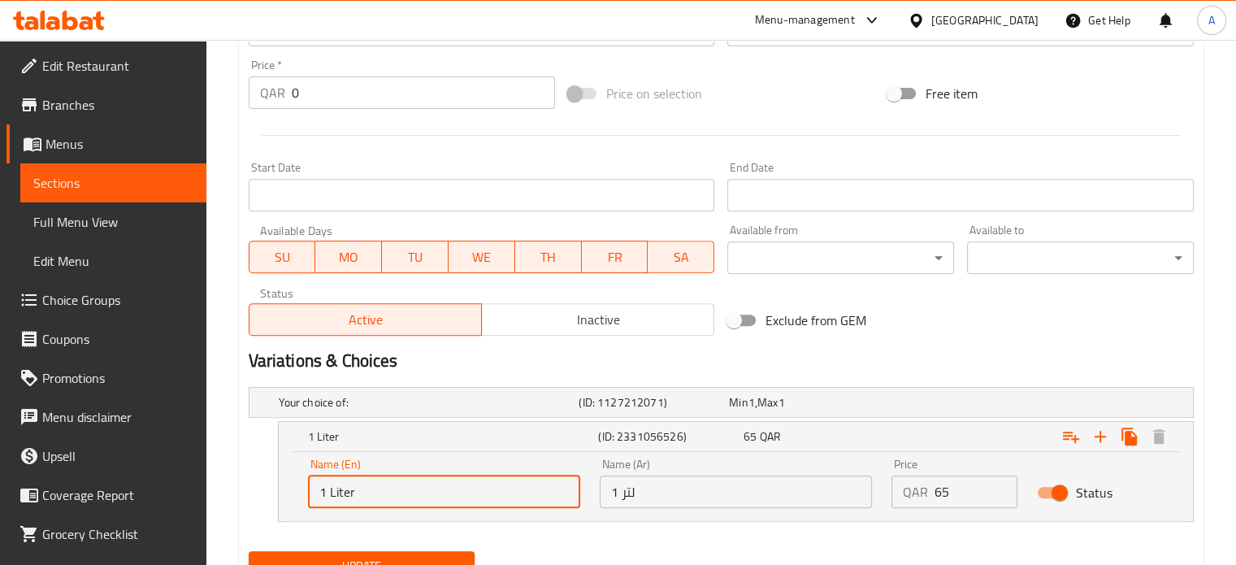
click at [480, 492] on input "1 Liter" at bounding box center [444, 491] width 272 height 33
click at [323, 483] on input "1 Liter" at bounding box center [444, 491] width 272 height 33
type input "2 Liter"
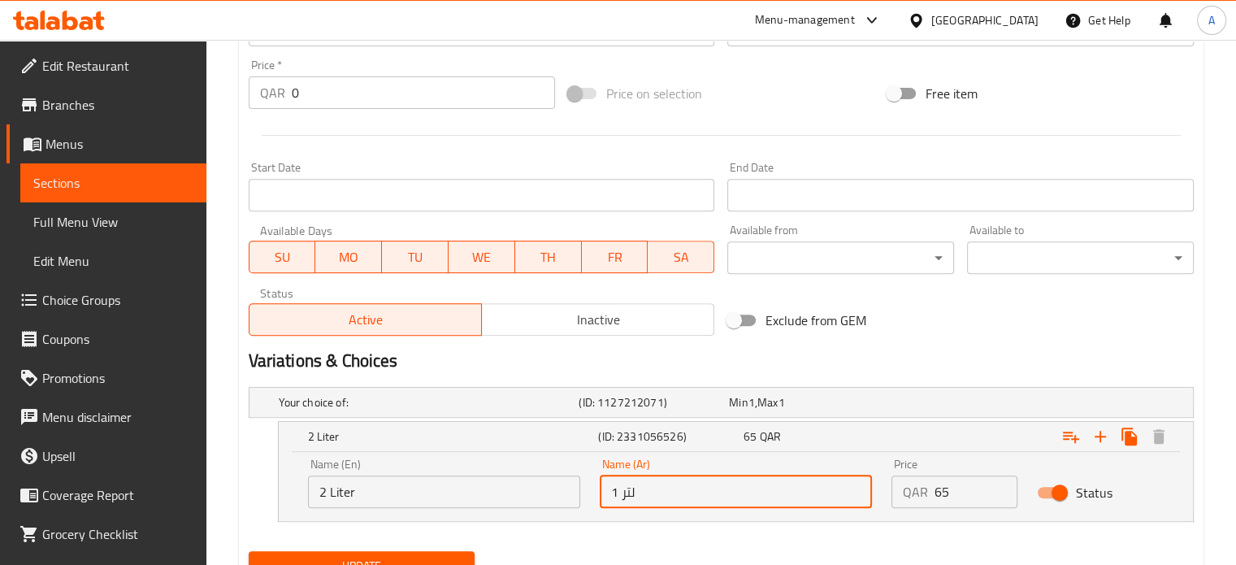
click at [615, 486] on input "1 لتر" at bounding box center [736, 491] width 272 height 33
type input "2 لتر"
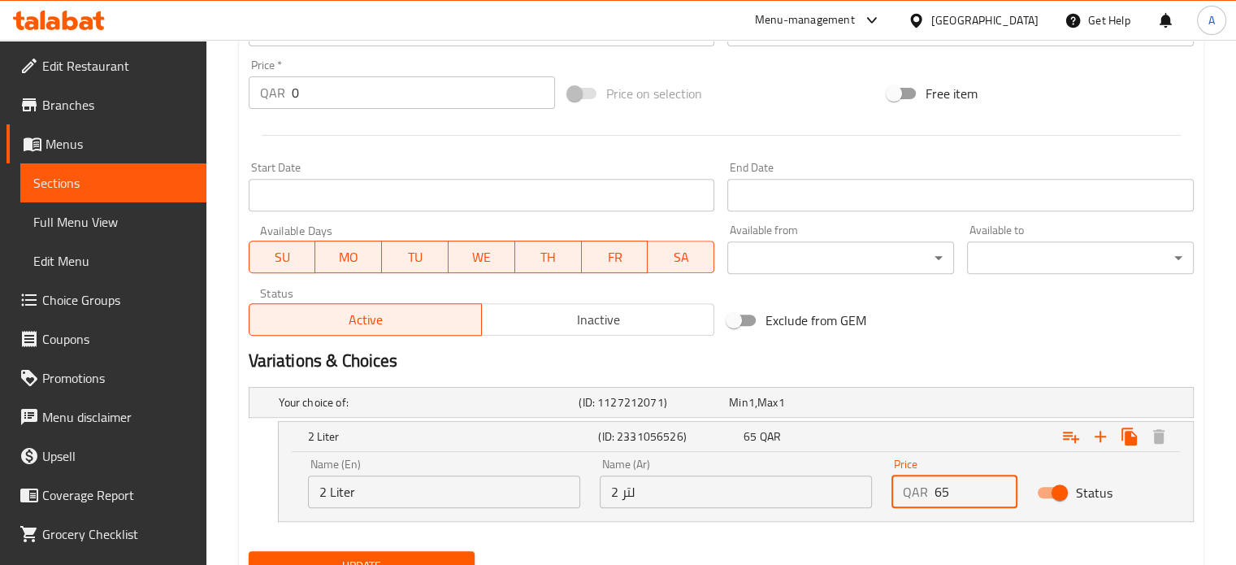
click at [955, 496] on input "65" at bounding box center [976, 491] width 84 height 33
type input "6"
type input "70"
click at [1016, 353] on h2 "Variations & Choices" at bounding box center [721, 361] width 945 height 24
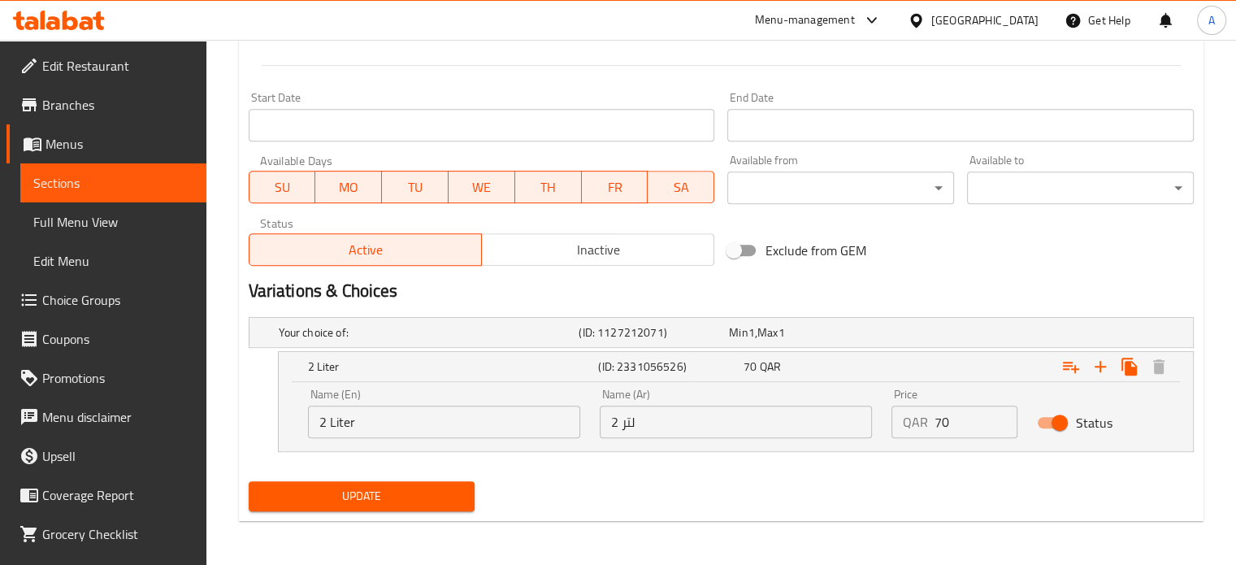
click at [421, 509] on div "Update" at bounding box center [362, 496] width 240 height 43
click at [419, 482] on button "Update" at bounding box center [362, 496] width 227 height 30
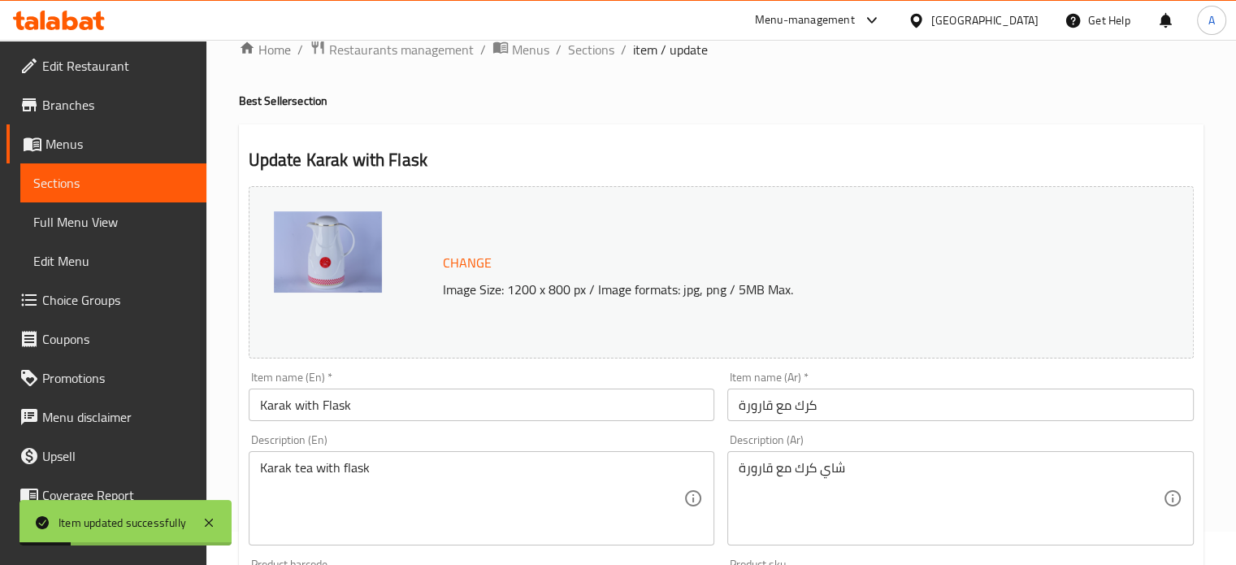
scroll to position [0, 0]
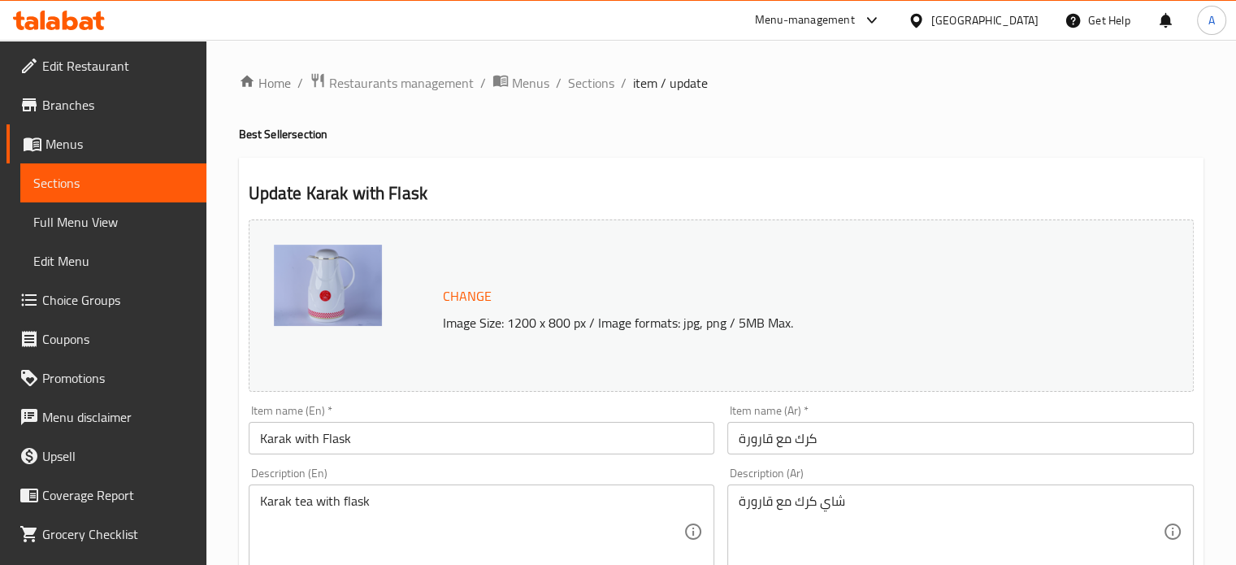
click at [882, 24] on icon at bounding box center [872, 21] width 20 height 20
click at [823, 109] on div "Agent Campaigns Center" at bounding box center [792, 109] width 123 height 18
